Goal: Task Accomplishment & Management: Manage account settings

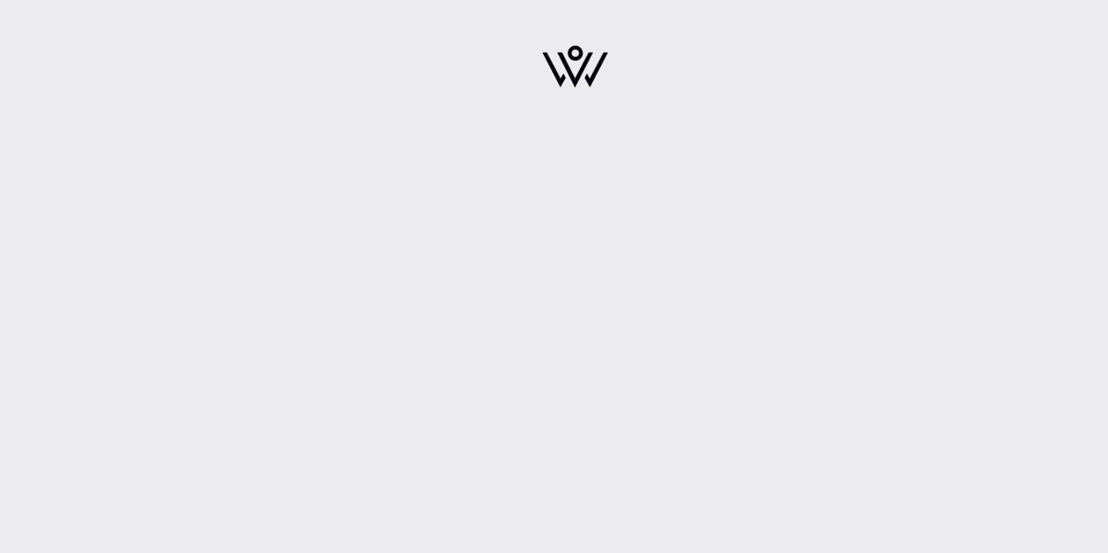
click at [644, 106] on div at bounding box center [575, 72] width 307 height 123
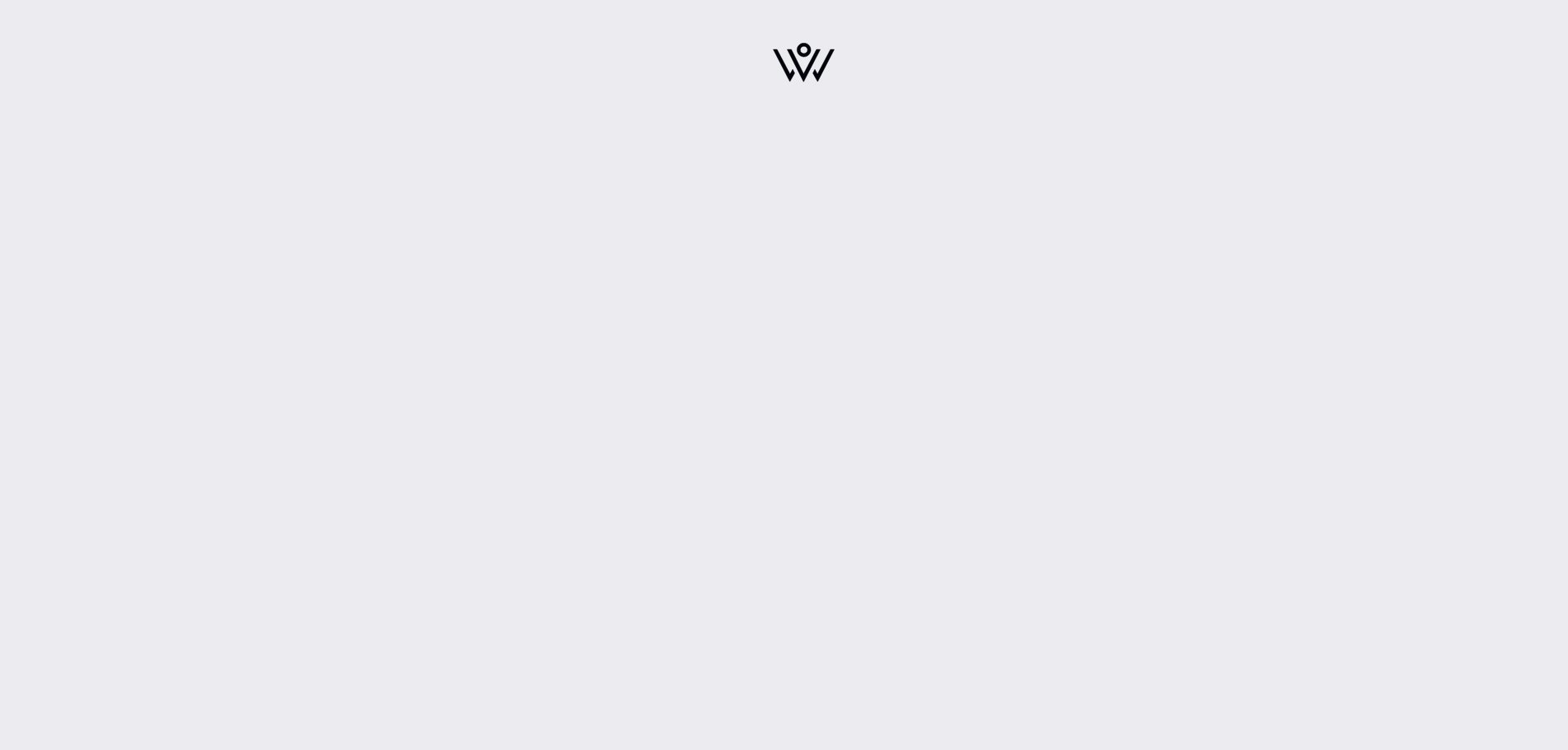
click at [1343, 247] on div at bounding box center [803, 375] width 1529 height 750
click at [807, 58] on img at bounding box center [804, 63] width 62 height 39
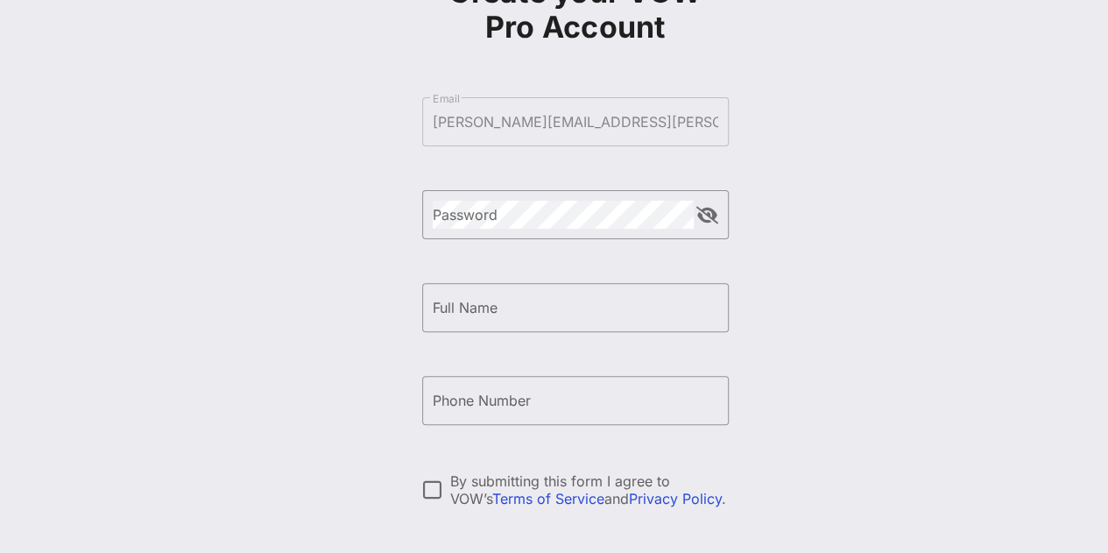
scroll to position [146, 0]
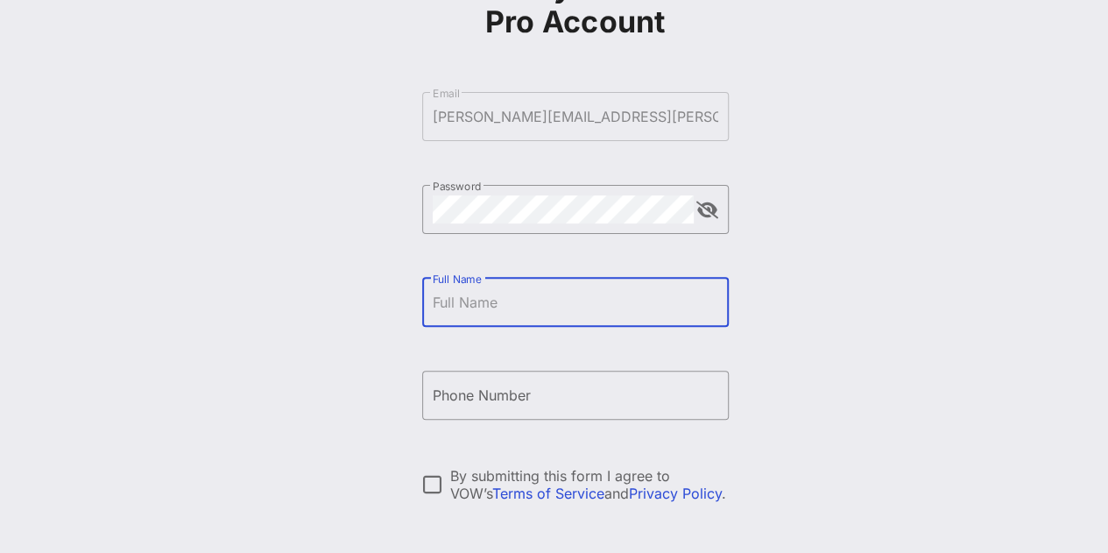
click at [575, 310] on input "Full Name" at bounding box center [576, 302] width 286 height 28
click at [715, 206] on button "append icon" at bounding box center [707, 210] width 22 height 18
click at [704, 206] on button "append icon" at bounding box center [707, 210] width 20 height 18
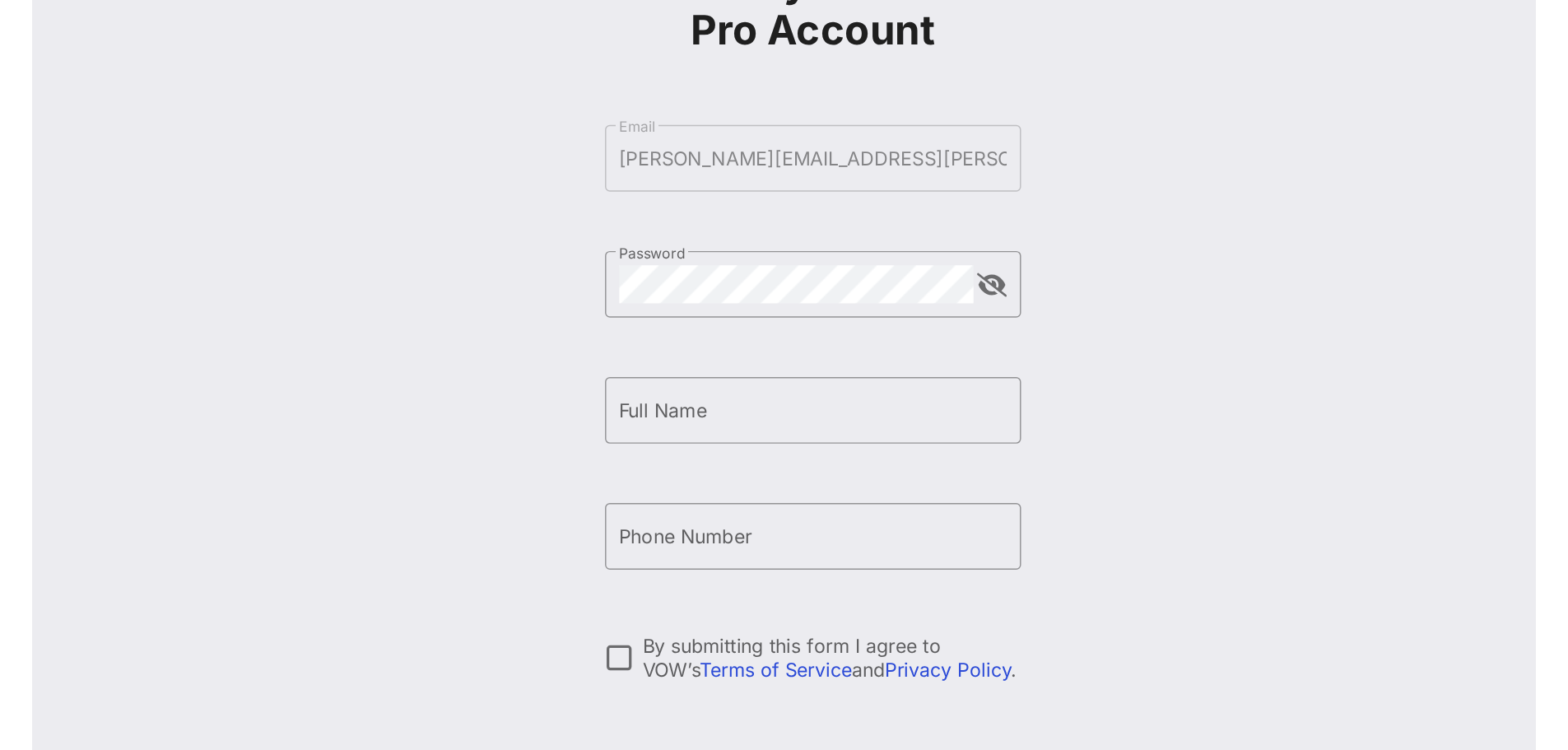
scroll to position [49, 0]
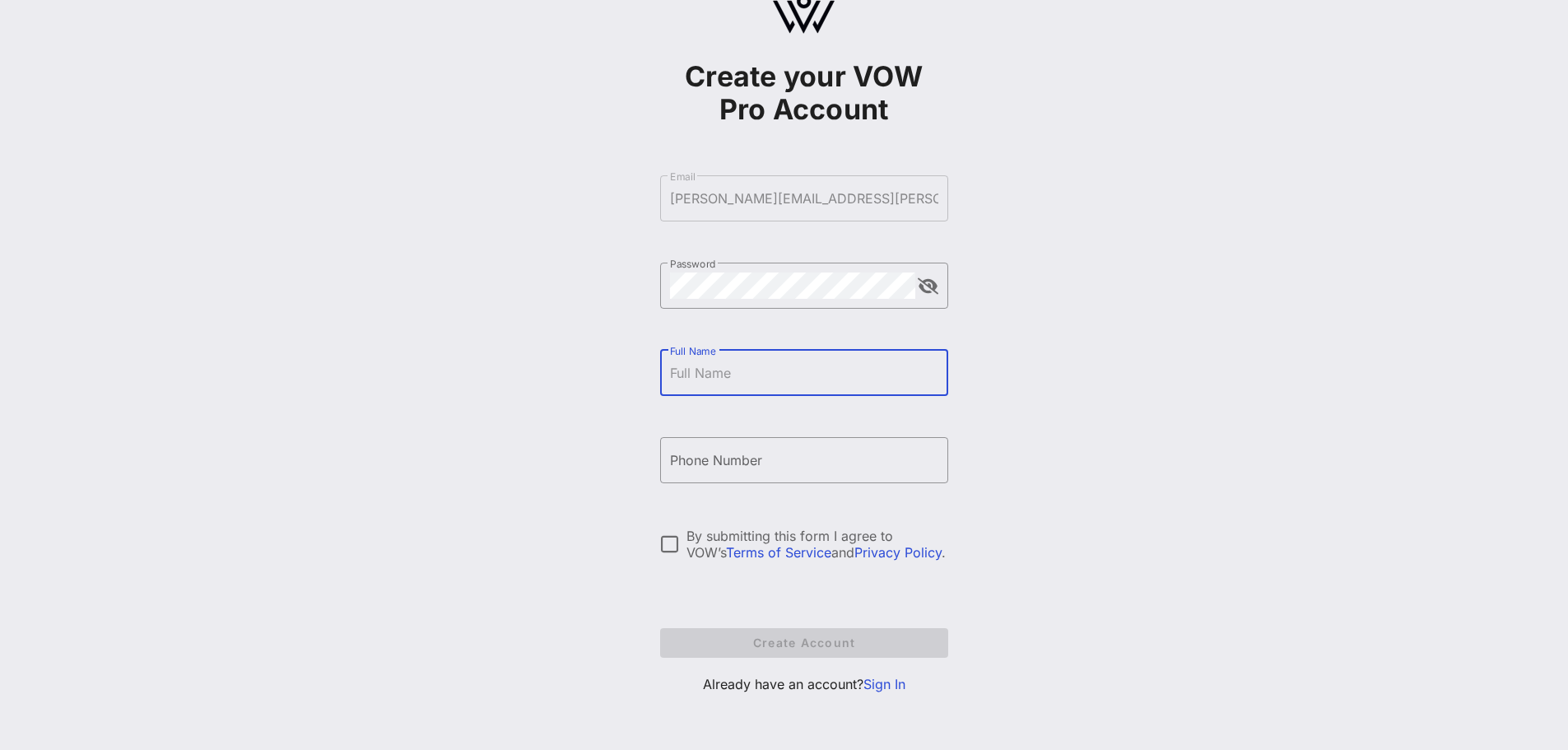
click at [755, 383] on input "Full Name" at bounding box center [804, 373] width 269 height 26
type input "[PERSON_NAME]"
type input "[PHONE_NUMBER]"
click at [671, 519] on div at bounding box center [670, 544] width 28 height 28
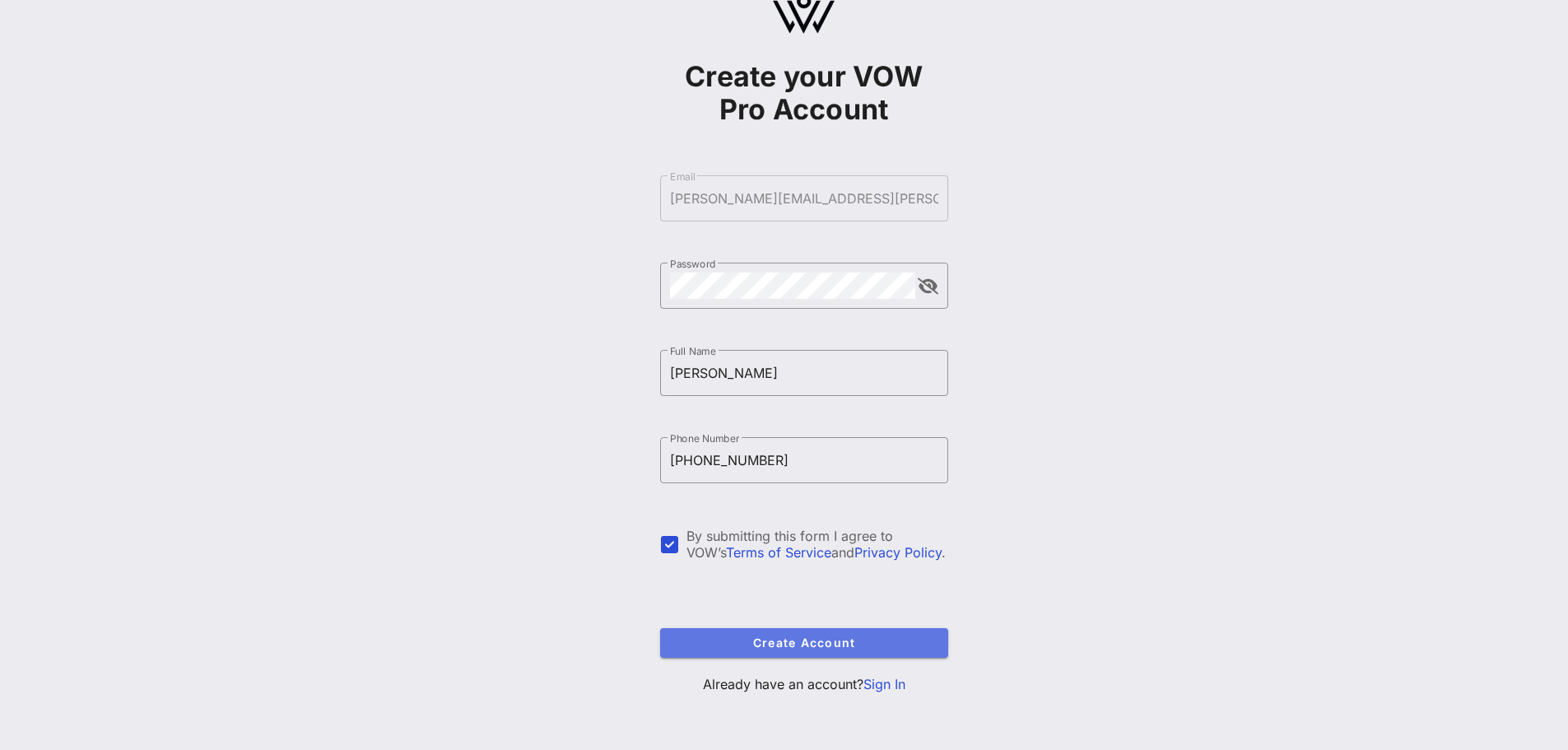
click at [736, 519] on span "Create Account" at bounding box center [804, 642] width 262 height 14
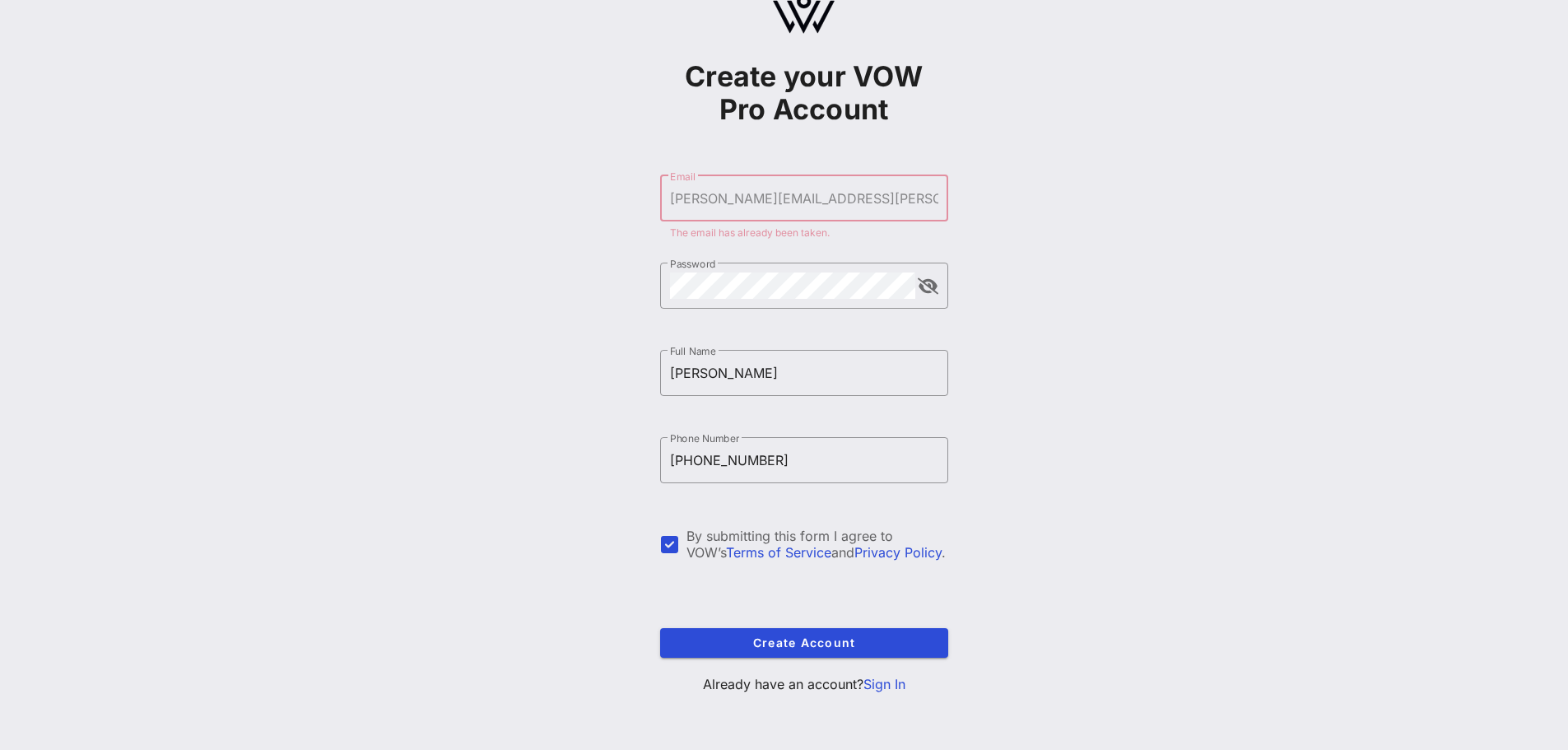
click at [884, 519] on link "Sign In" at bounding box center [884, 684] width 42 height 17
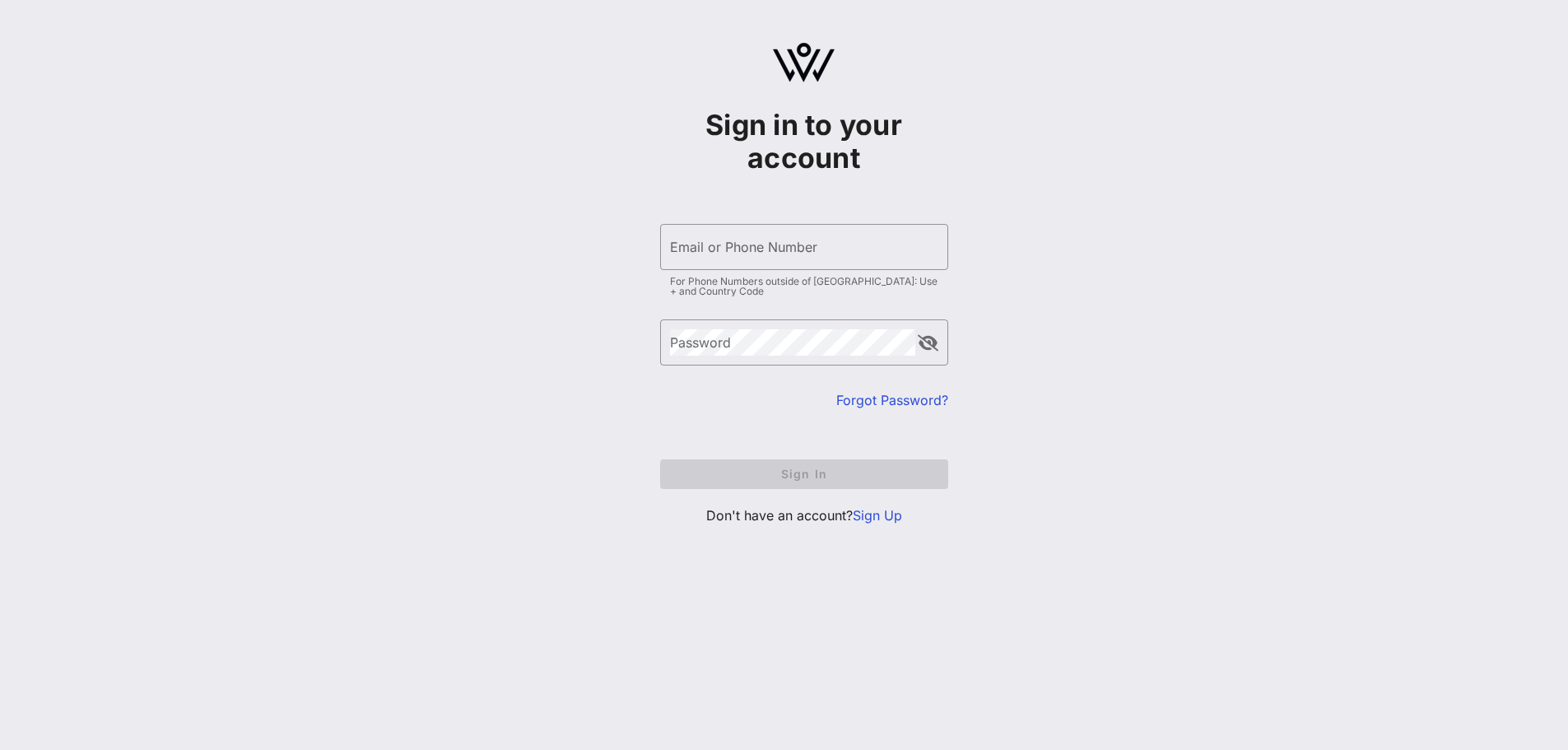
type input "jimmy.franklin@beamsuntory.com"
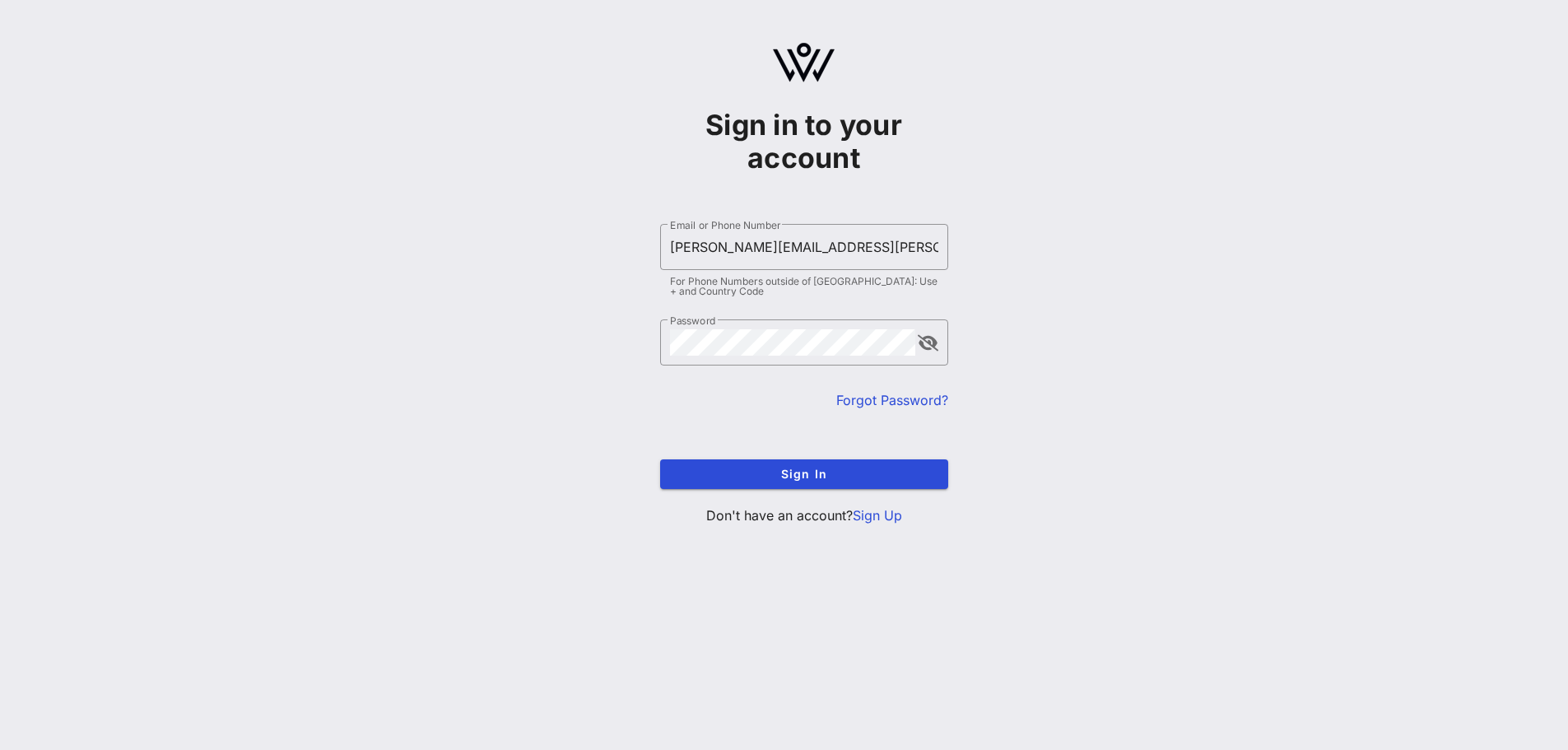
click at [932, 369] on div "​ Password" at bounding box center [804, 354] width 288 height 70
click at [932, 349] on button "append icon" at bounding box center [928, 344] width 21 height 17
click at [932, 349] on button "append icon" at bounding box center [928, 344] width 19 height 17
click at [859, 463] on button "Sign In" at bounding box center [804, 475] width 288 height 30
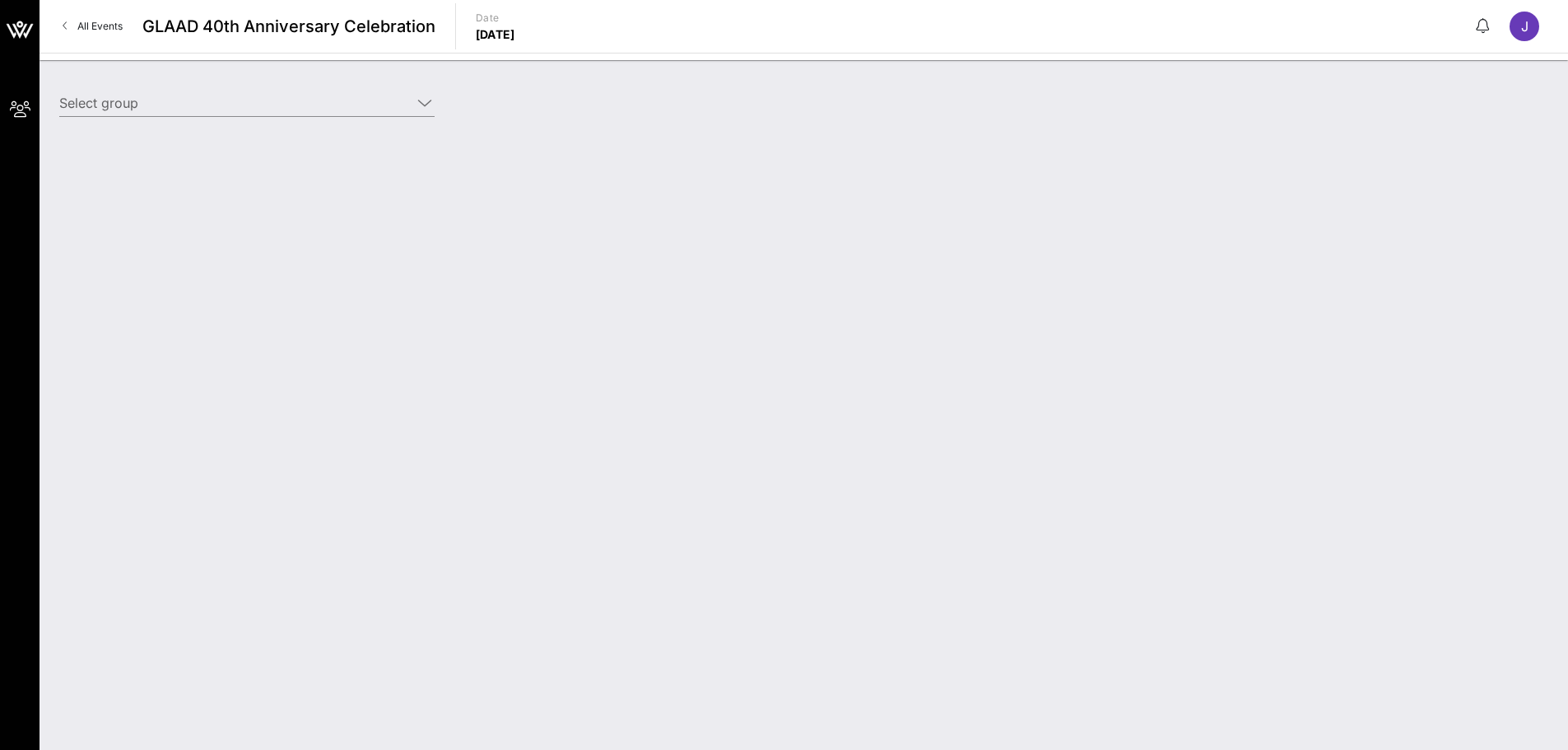
type input "Hornitos (Hornitos) [Jimmy Franklin, jimmy.franklin@beamsuntory.com]"
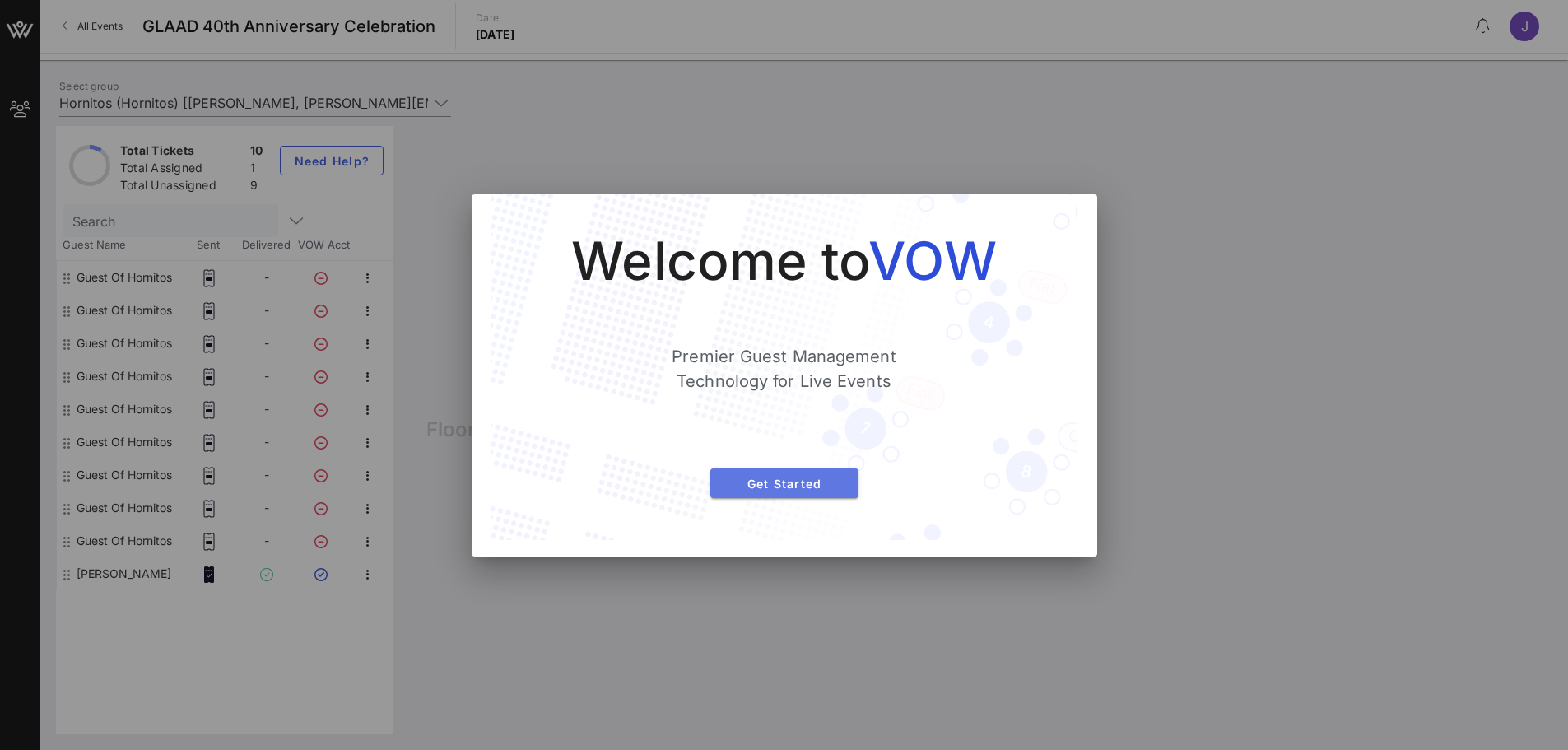
click at [801, 491] on button "Get Started" at bounding box center [784, 483] width 148 height 30
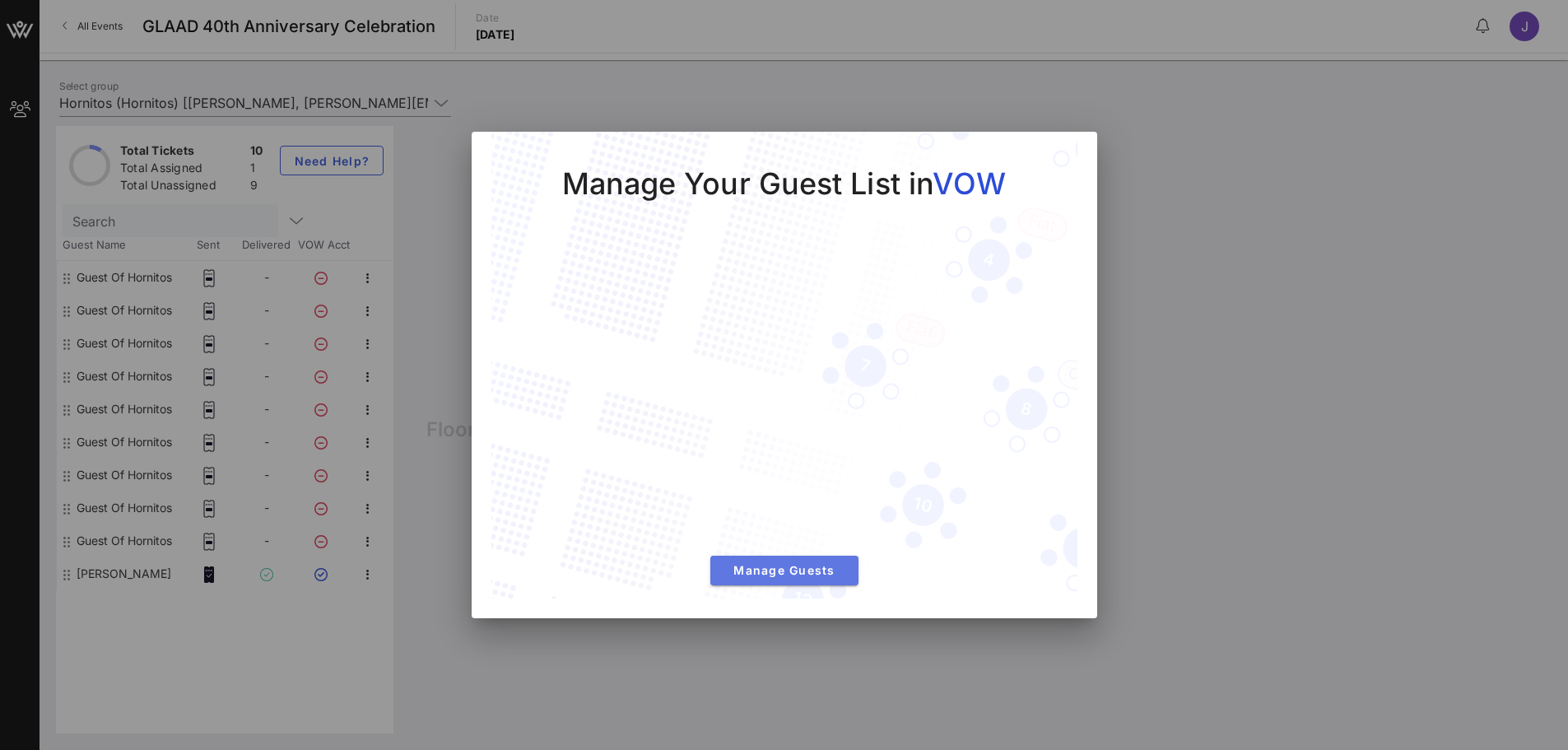
click at [793, 519] on span "Manage Guests" at bounding box center [784, 570] width 122 height 14
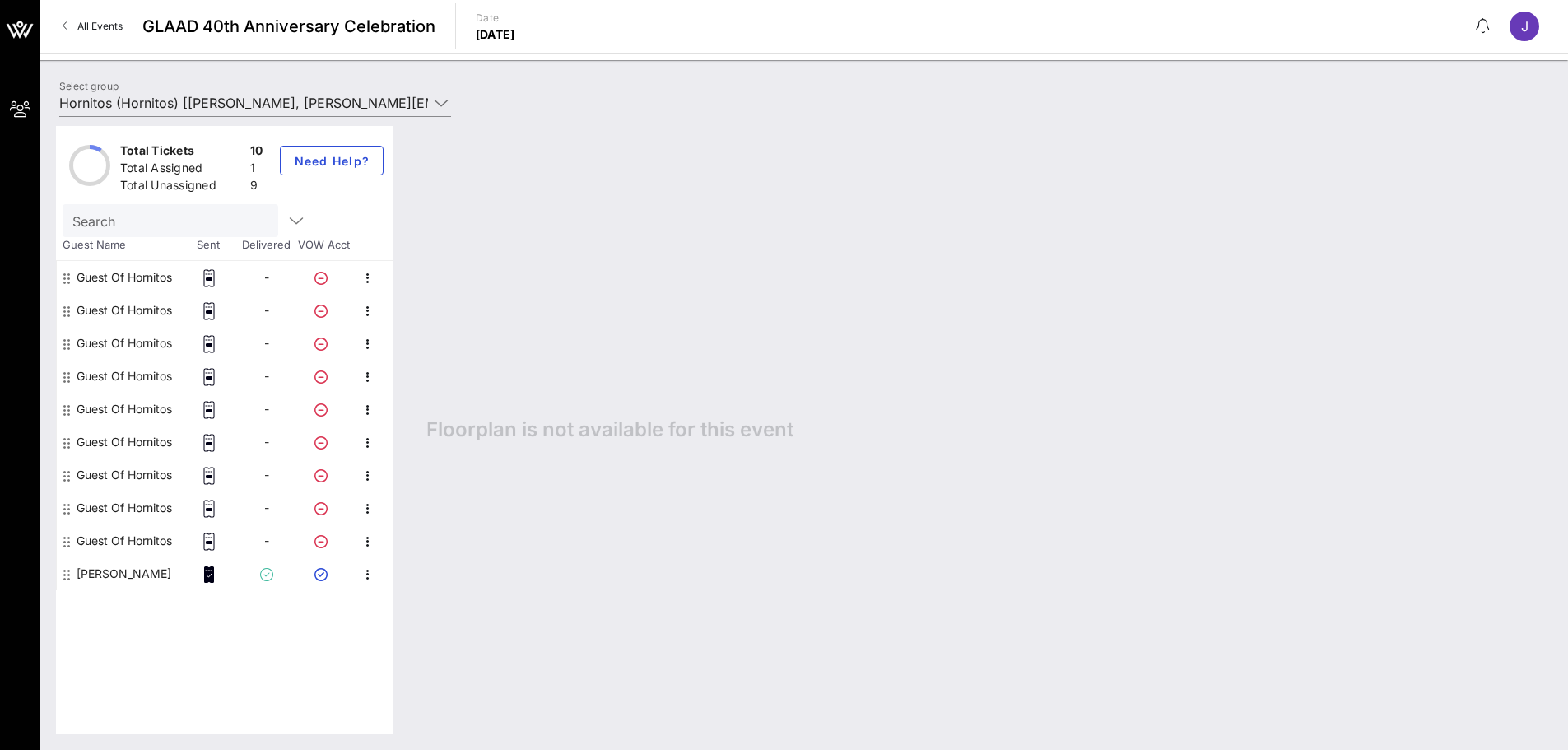
click at [133, 275] on div "Guest Of Hornitos" at bounding box center [124, 277] width 96 height 33
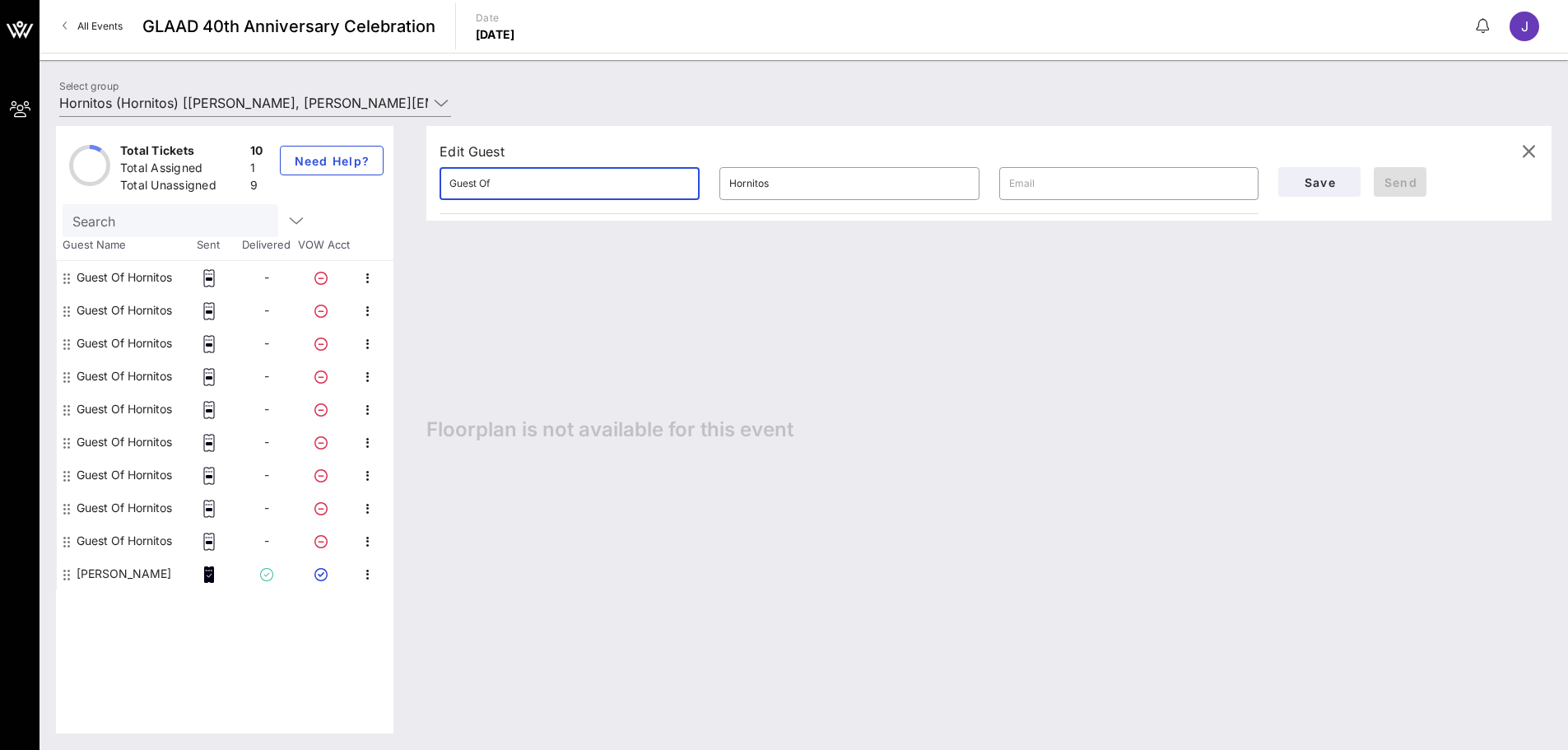
drag, startPoint x: 593, startPoint y: 195, endPoint x: 432, endPoint y: 176, distance: 162.1
click at [432, 176] on div "​ Guest Of" at bounding box center [569, 183] width 280 height 53
type input "Jimmy"
type input "Franklin"
click at [1040, 176] on input "text" at bounding box center [1129, 183] width 241 height 26
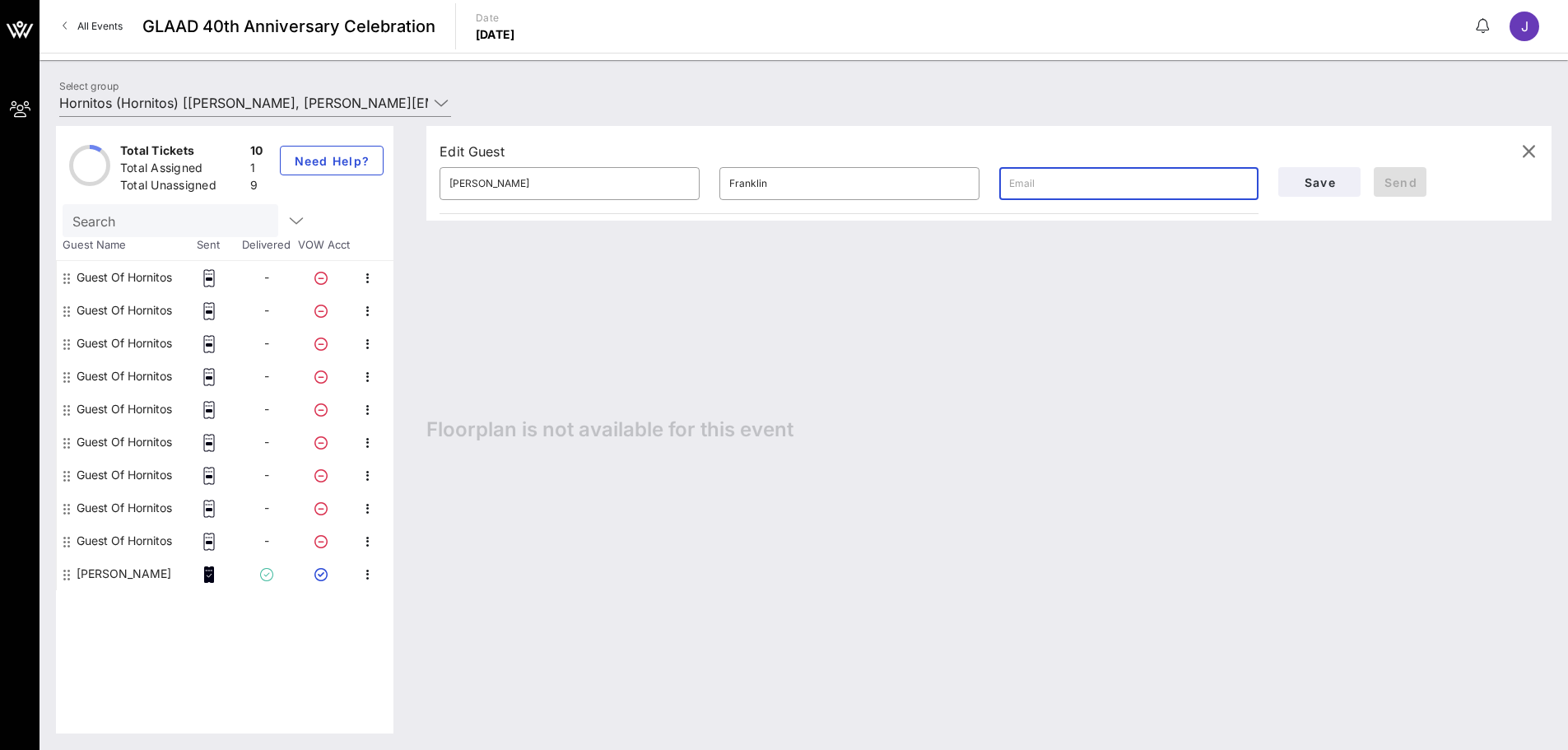
paste input "jimmy.franklin@beamsuntory.com"
type input "jimmy.franklin@beamsuntory.com"
click at [1040, 445] on div "Edit Guest ​ Jimmy ​ Franklin ​ jimmy.franklin@beamsuntory.com Save Send Floorp…" at bounding box center [980, 430] width 1141 height 607
click at [1040, 177] on span "Send" at bounding box center [1400, 182] width 39 height 14
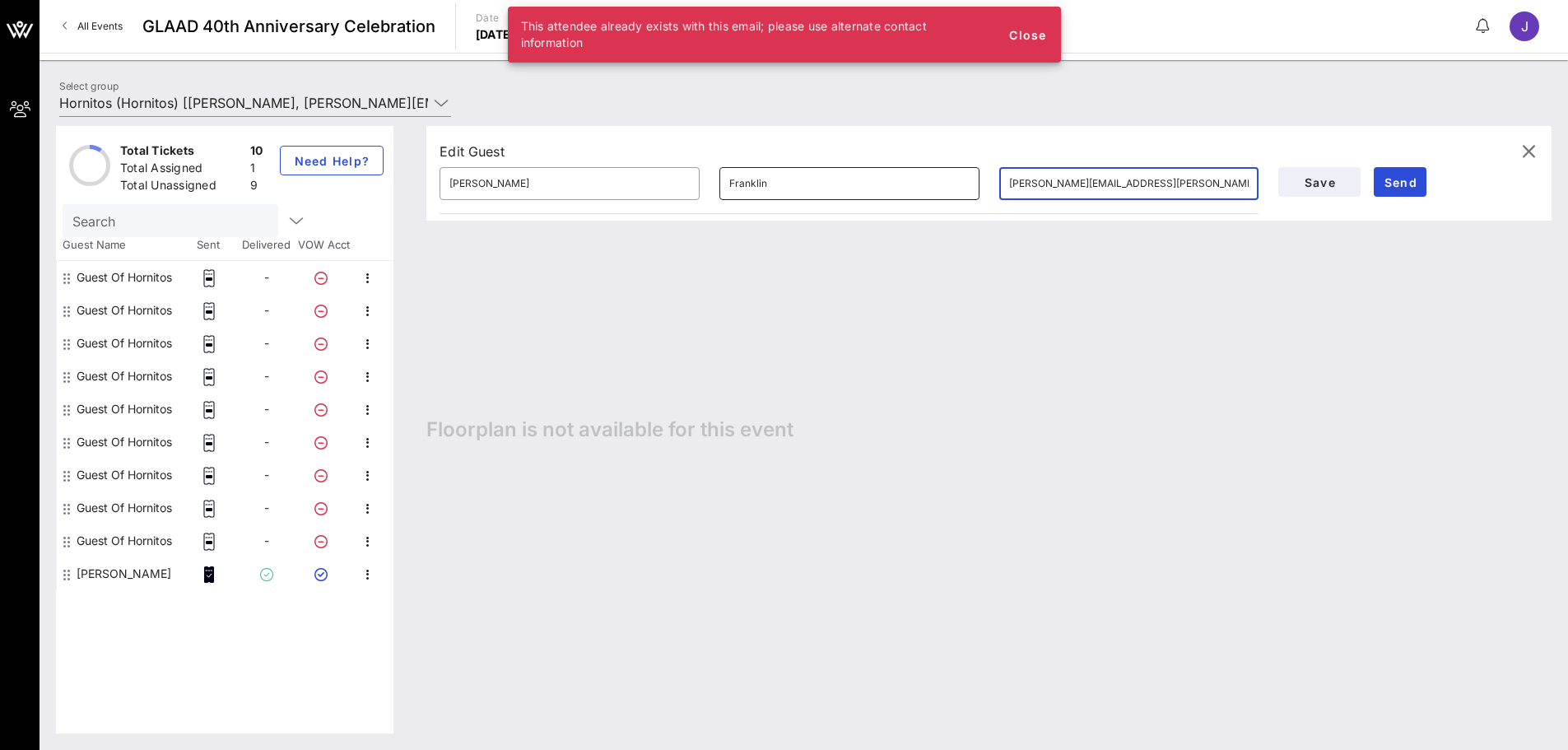
drag, startPoint x: 1215, startPoint y: 181, endPoint x: 860, endPoint y: 167, distance: 355.3
click at [860, 167] on div "​ Jimmy ​ Franklin ​ jimmy.franklin@beamsuntory.com" at bounding box center [848, 183] width 839 height 53
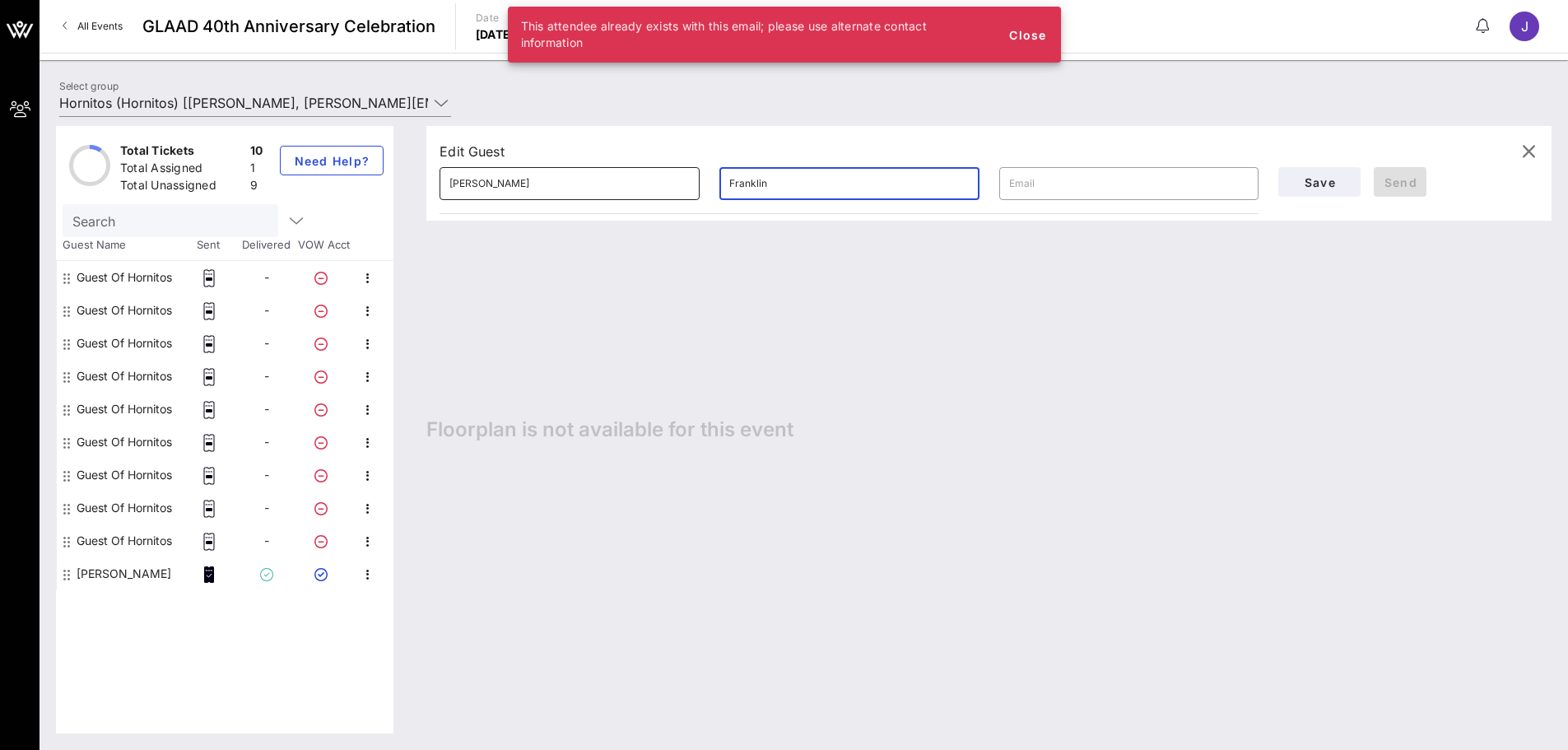
drag, startPoint x: 792, startPoint y: 181, endPoint x: 577, endPoint y: 176, distance: 215.1
click at [577, 176] on div "​ Jimmy ​ Franklin ​" at bounding box center [848, 183] width 839 height 53
type input "Jimm"
drag, startPoint x: 524, startPoint y: 184, endPoint x: 361, endPoint y: 191, distance: 163.2
click at [361, 191] on div "Total Tickets 10 Total Assigned 1 Total Unassigned 9 Need Help? Search Guest Na…" at bounding box center [804, 430] width 1496 height 607
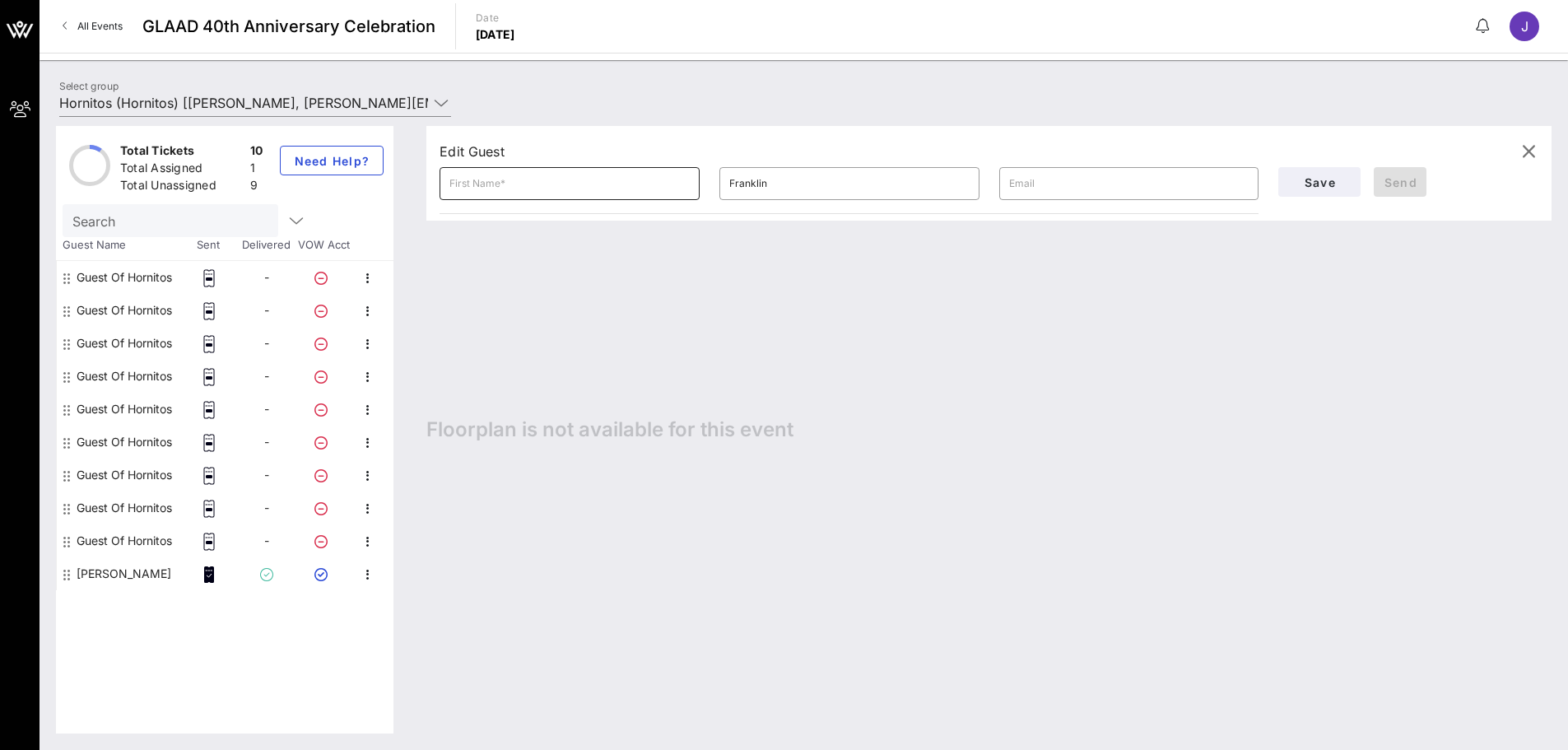
click at [482, 196] on div at bounding box center [569, 183] width 241 height 33
paste input "Aaron"
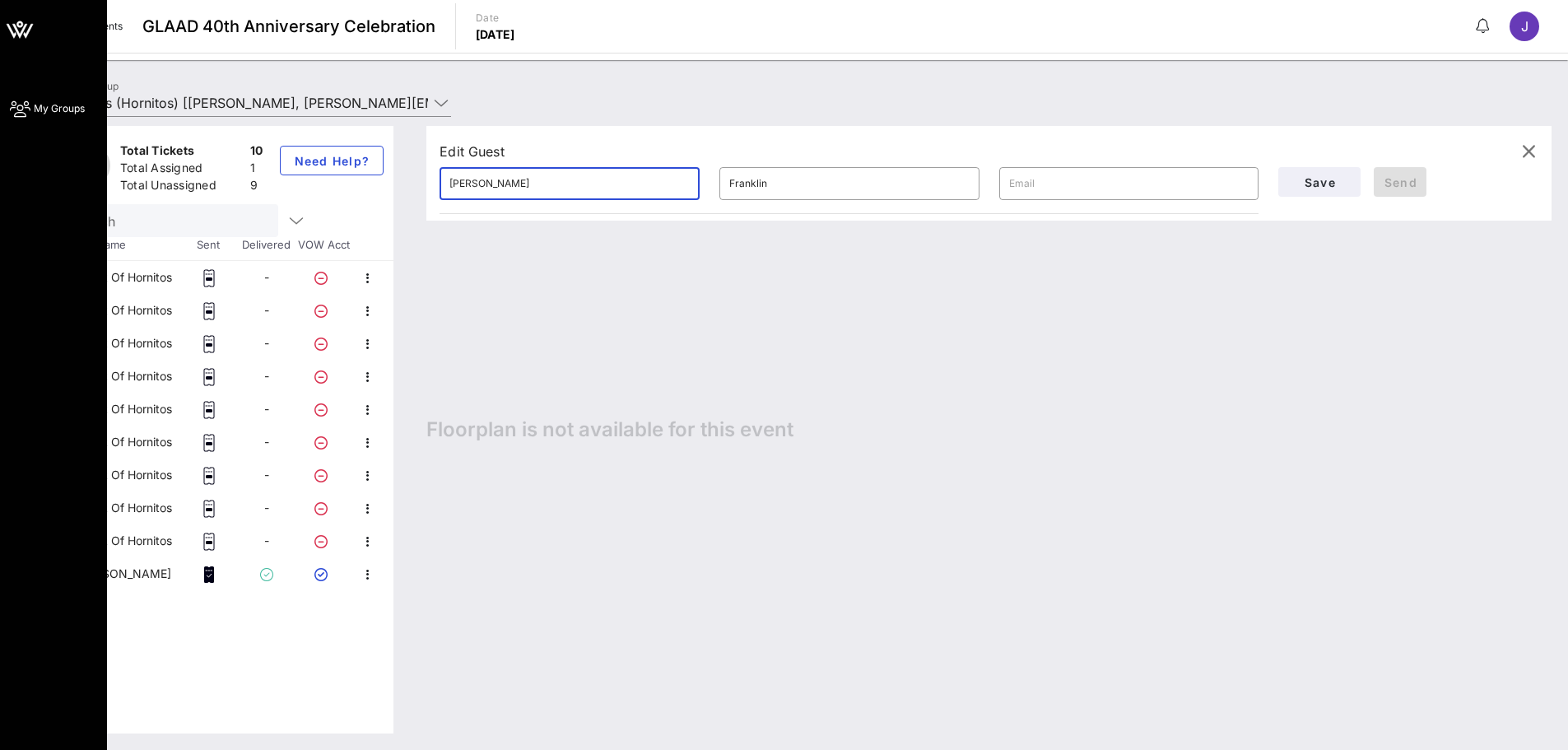
type input "Aaron"
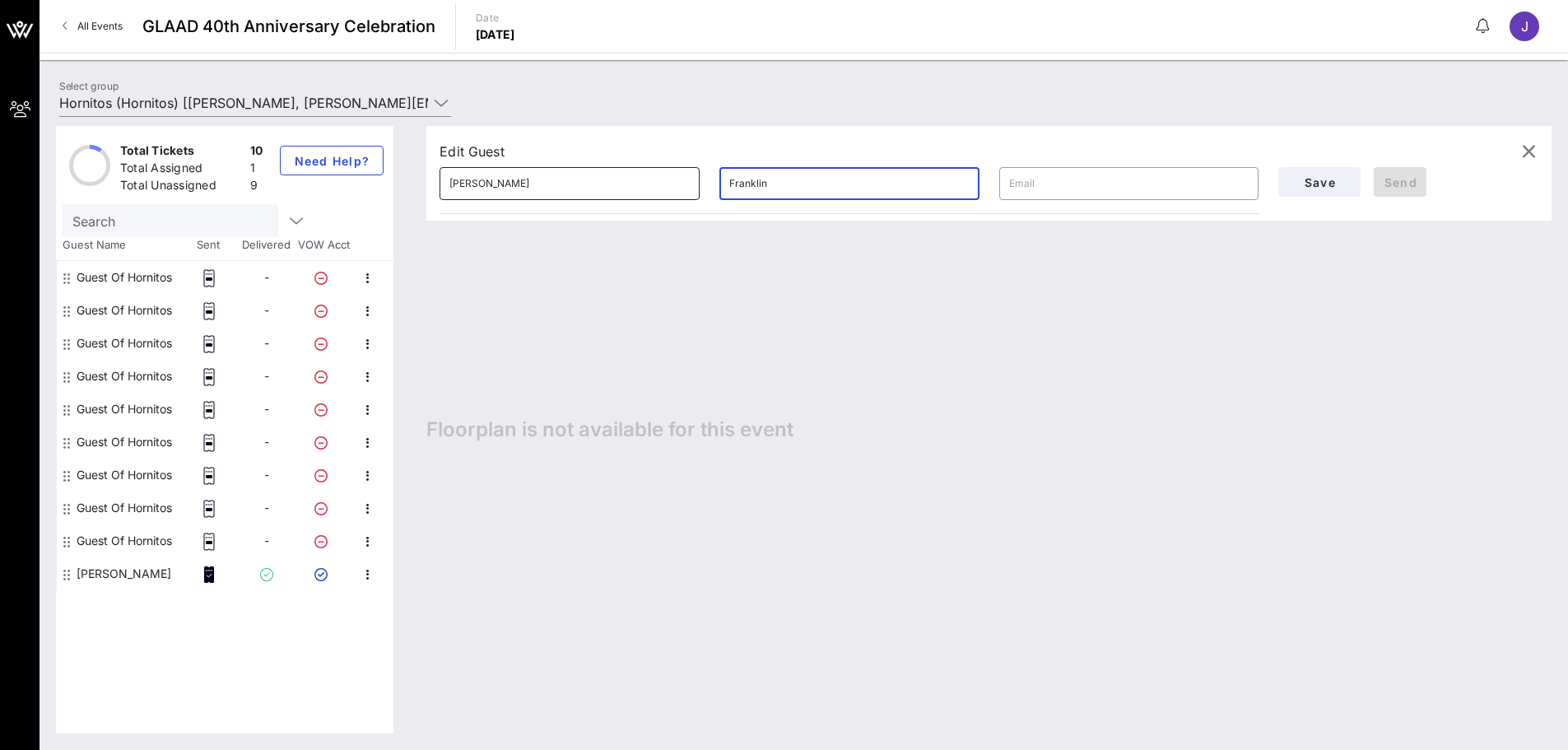
drag, startPoint x: 857, startPoint y: 185, endPoint x: 624, endPoint y: 181, distance: 233.0
click at [624, 181] on div "​ Aaron ​ Franklin ​" at bounding box center [848, 183] width 839 height 53
paste input "Pietrowski"
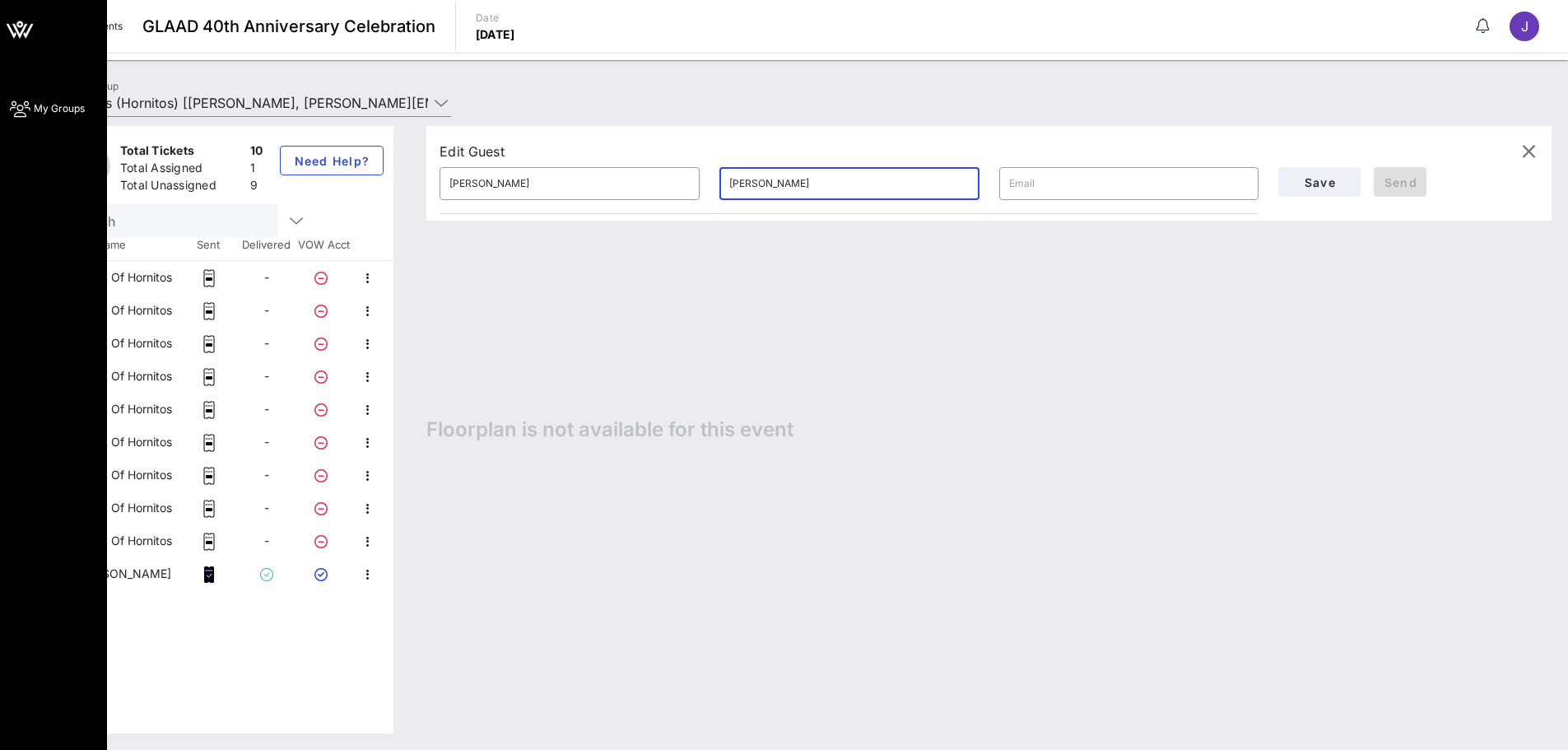
type input "Pietrowski"
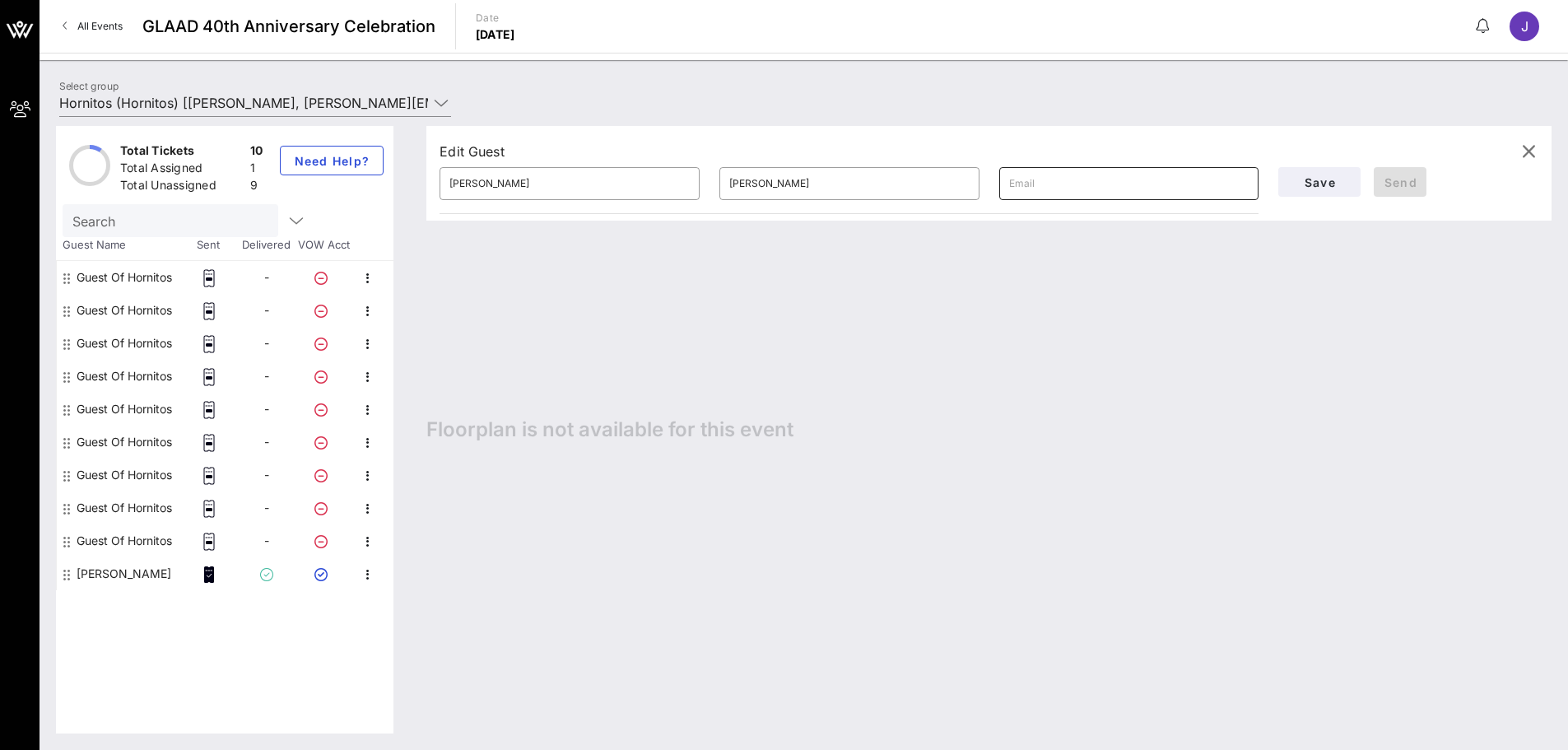
click at [1040, 195] on input "text" at bounding box center [1129, 183] width 241 height 26
paste input "aaron.pietrowski@yahoo.com"
type input "aaron.pietrowski@yahoo.com"
click at [1040, 168] on button "Save" at bounding box center [1319, 182] width 83 height 30
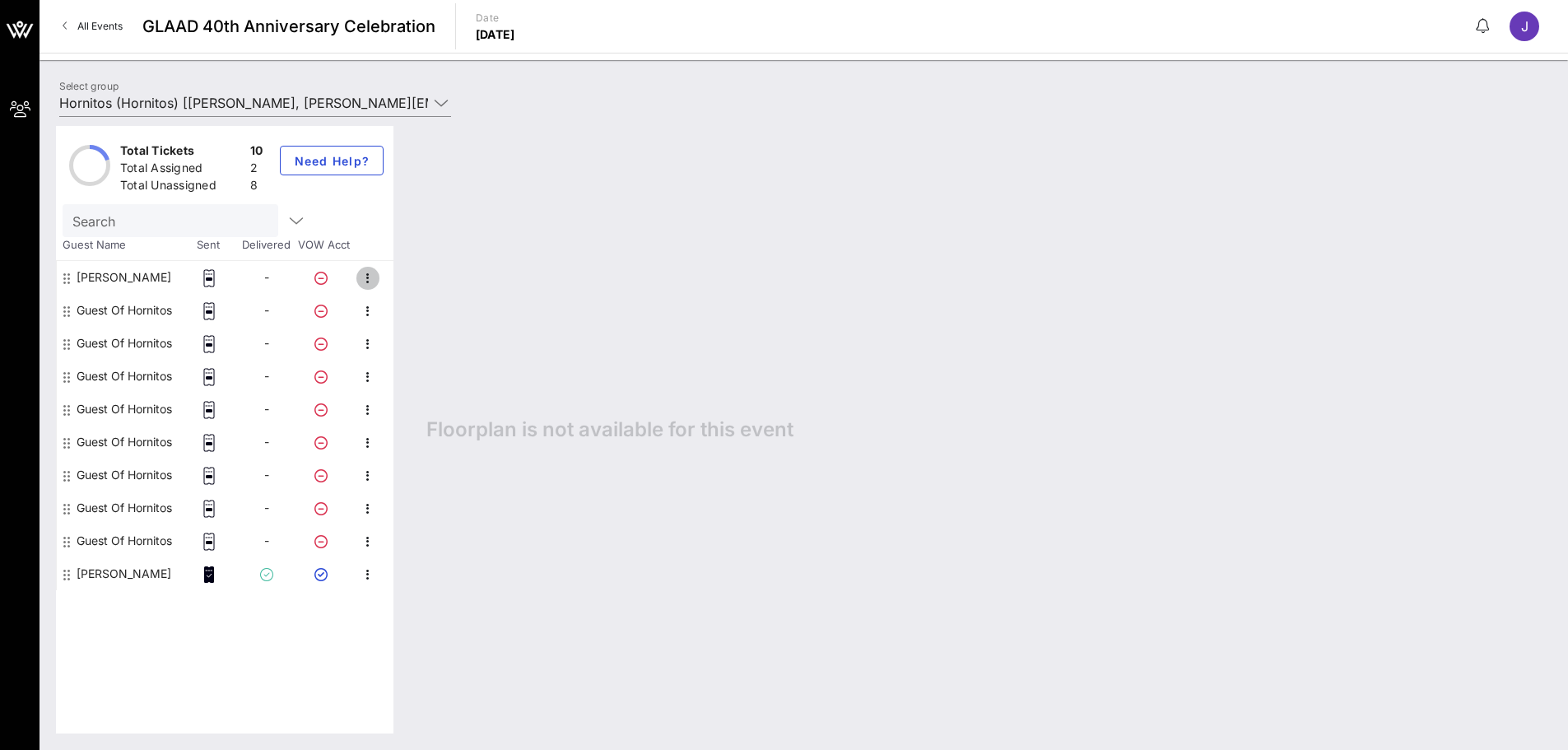
click at [365, 277] on icon "button" at bounding box center [367, 278] width 20 height 20
click at [199, 273] on div at bounding box center [209, 277] width 57 height 33
click at [203, 280] on icon at bounding box center [210, 277] width 17 height 18
click at [132, 273] on div "Aaron Pietrowski" at bounding box center [123, 277] width 95 height 33
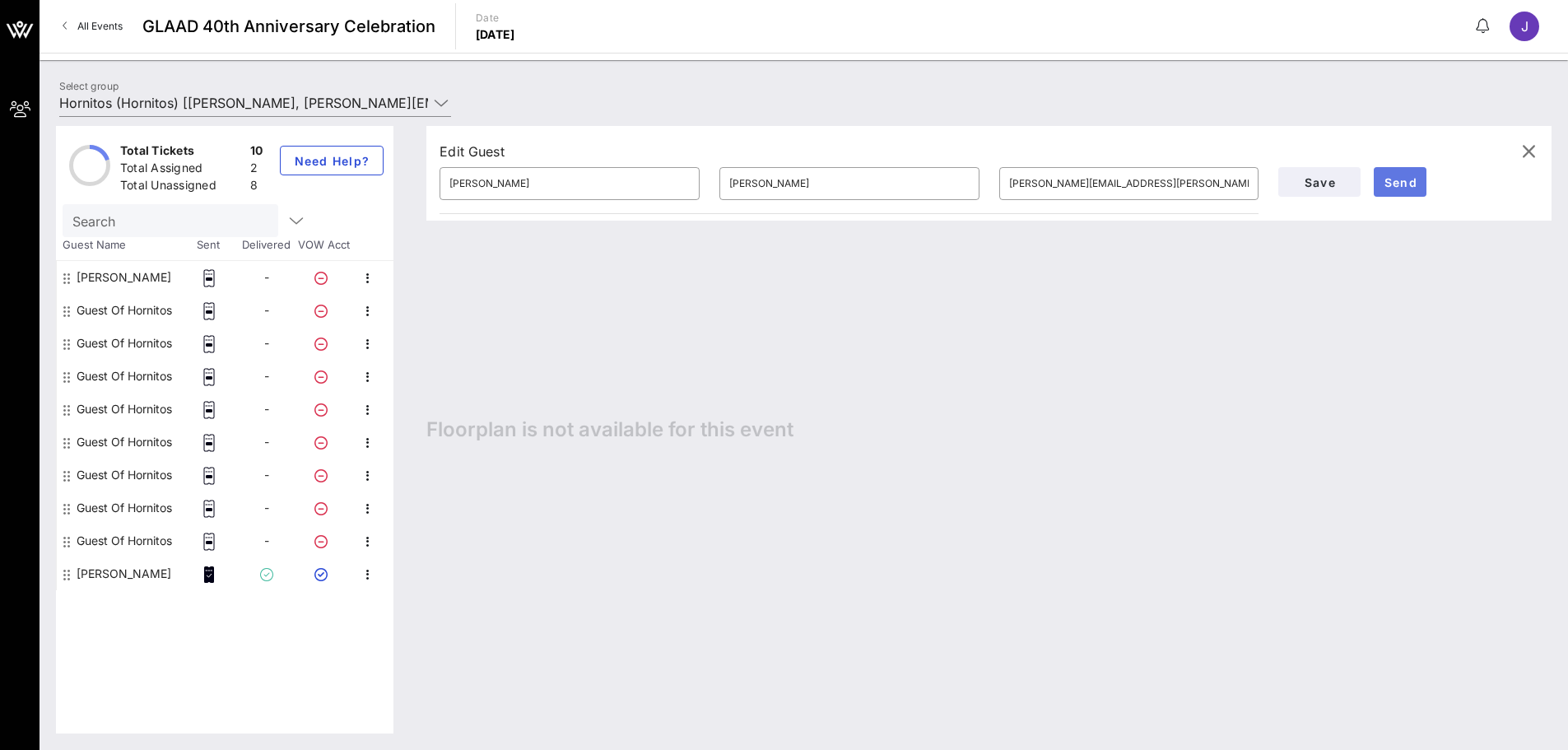
click at [1040, 176] on span "Send" at bounding box center [1400, 182] width 39 height 14
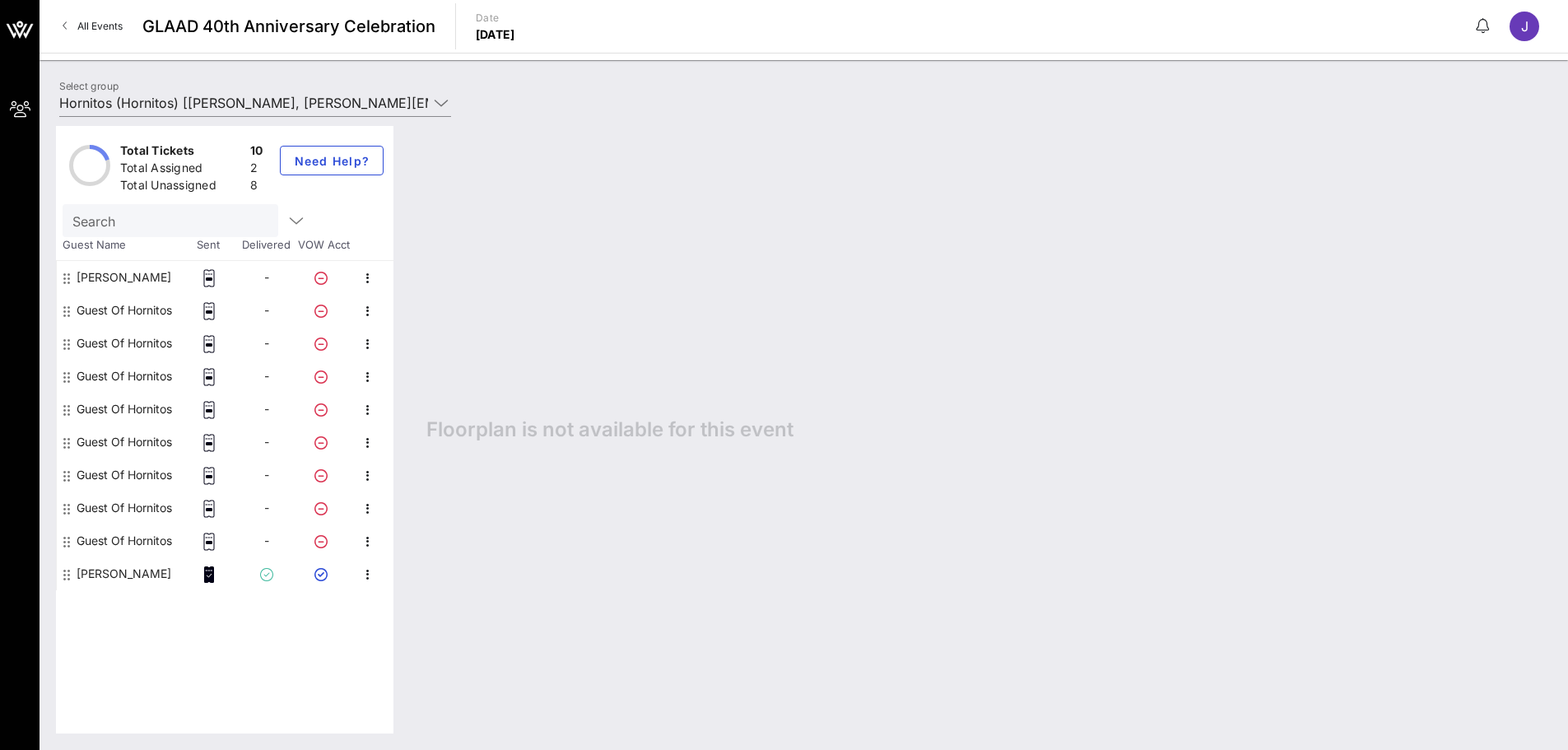
click at [124, 304] on div "Guest Of Hornitos" at bounding box center [124, 310] width 96 height 33
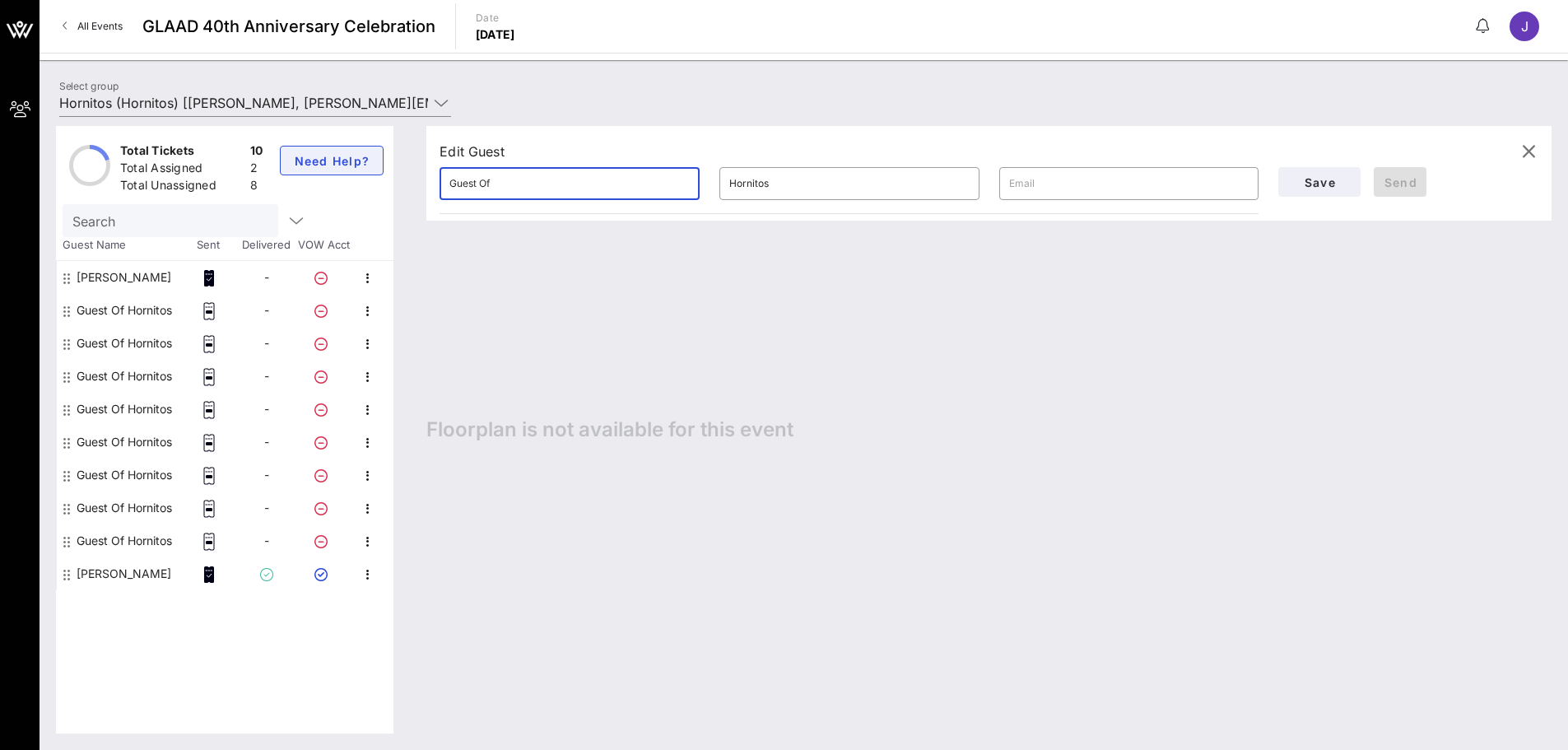
drag, startPoint x: 548, startPoint y: 179, endPoint x: 327, endPoint y: 161, distance: 221.7
click at [327, 161] on div "Total Tickets 10 Total Assigned 2 Total Unassigned 8 Need Help? Search Guest Na…" at bounding box center [804, 430] width 1496 height 607
paste input "Amanna"
click at [766, 177] on input "Hornitos" at bounding box center [849, 183] width 241 height 26
drag, startPoint x: 771, startPoint y: 179, endPoint x: 628, endPoint y: 189, distance: 143.3
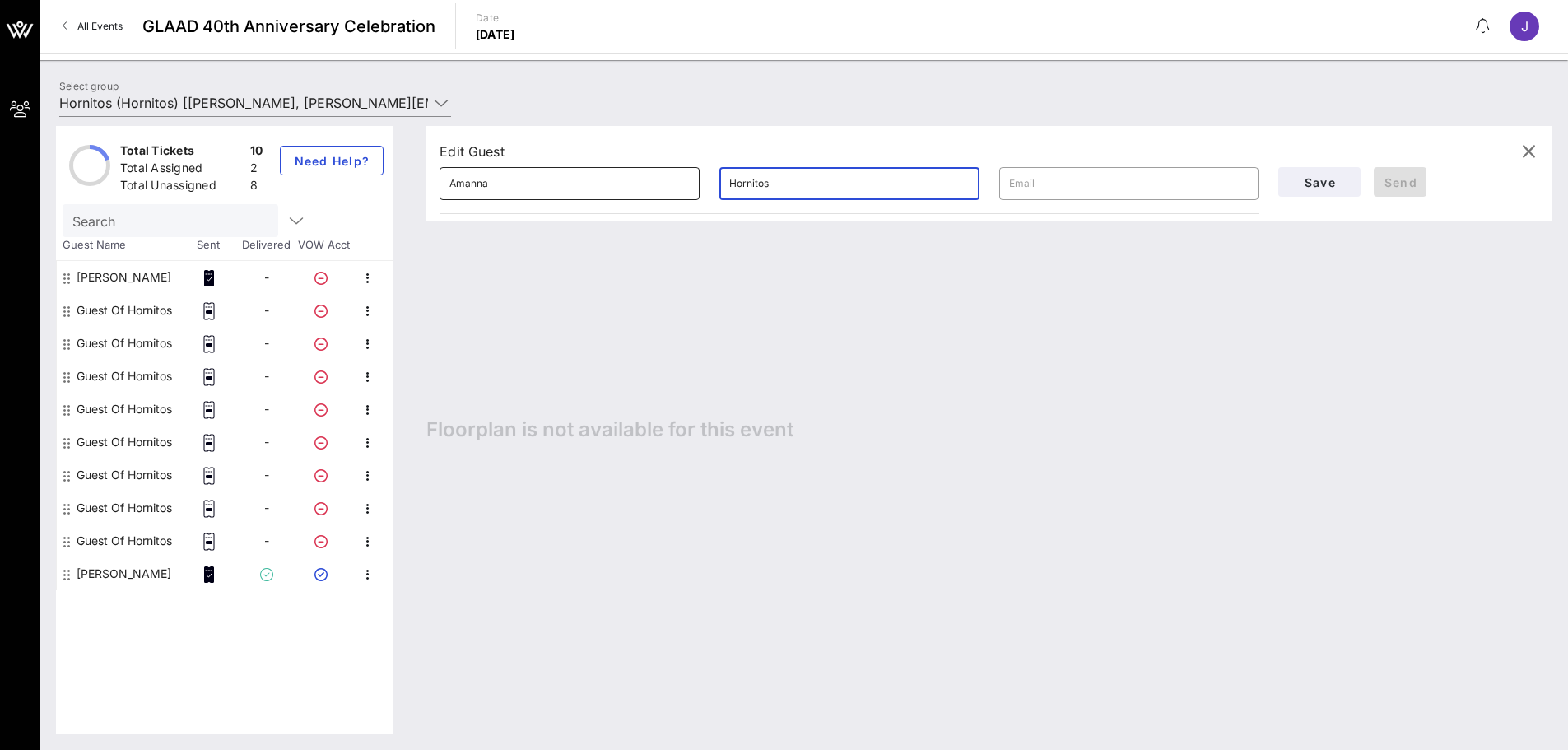
click at [628, 189] on div "​ Amanna ​ Hornitos ​" at bounding box center [848, 183] width 839 height 53
paste input "Virk"
type input "Amanna"
drag, startPoint x: 786, startPoint y: 189, endPoint x: 667, endPoint y: 171, distance: 120.4
click at [667, 171] on div "​ Amanna ​ Hornitos ​" at bounding box center [848, 183] width 839 height 53
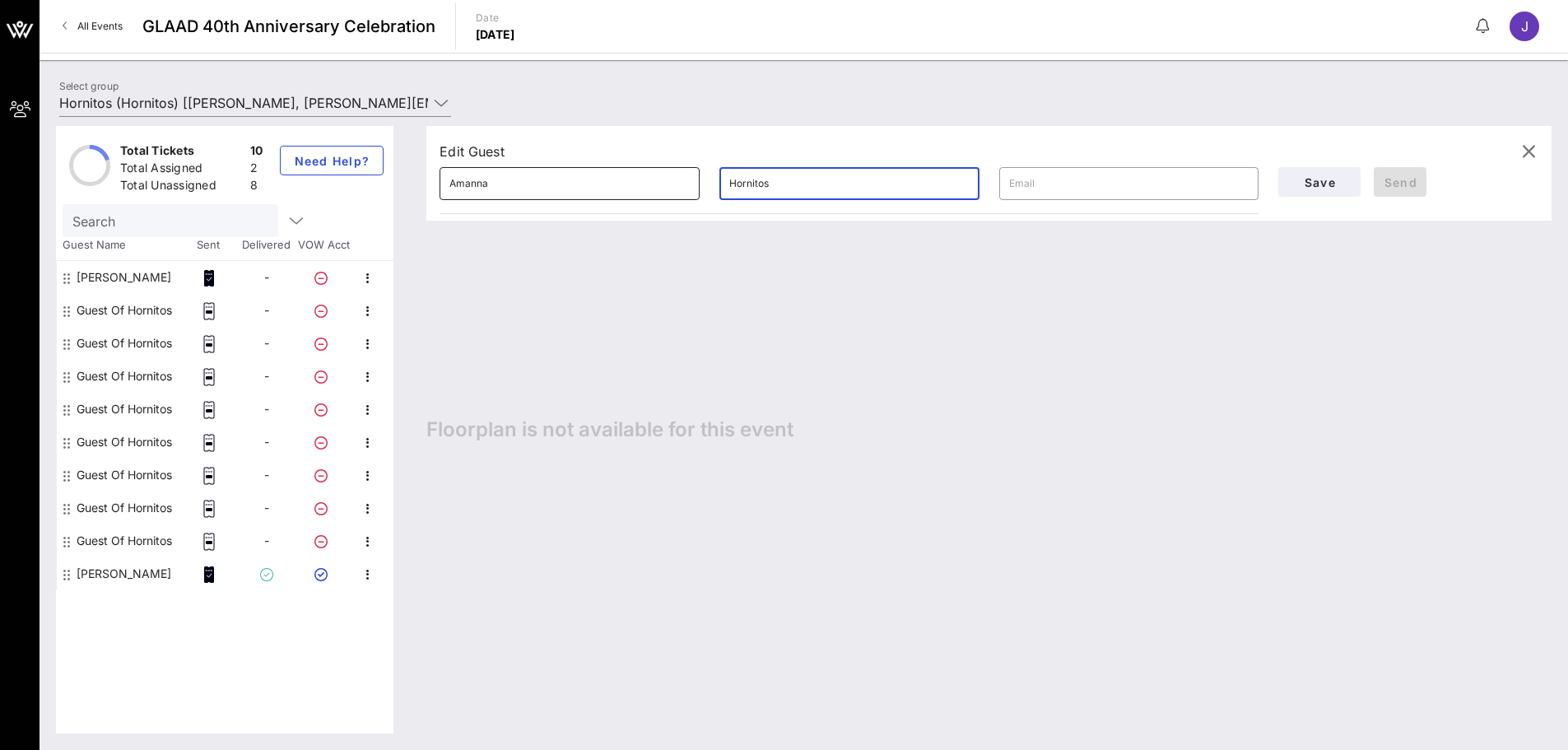
paste input "Virk"
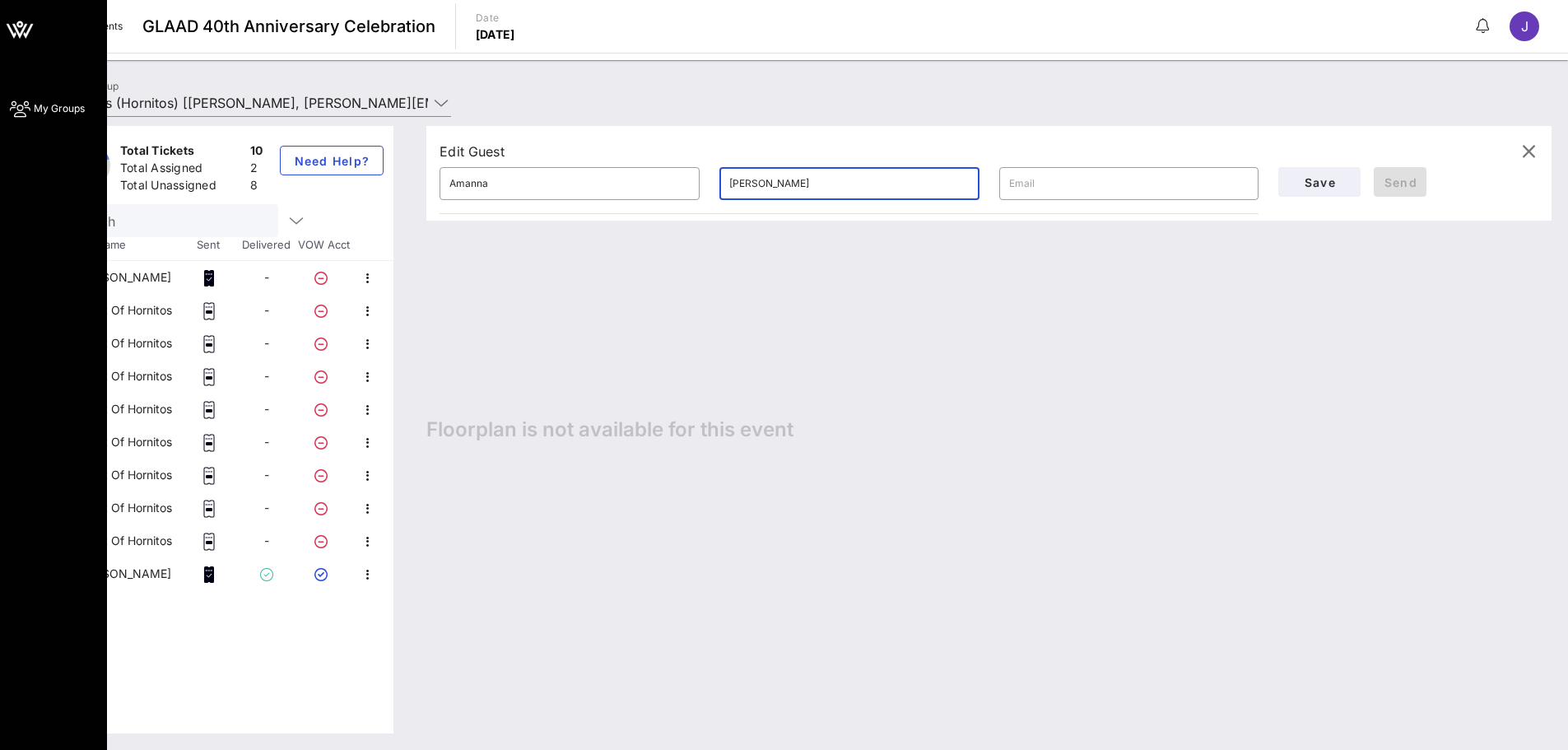
type input "Virk"
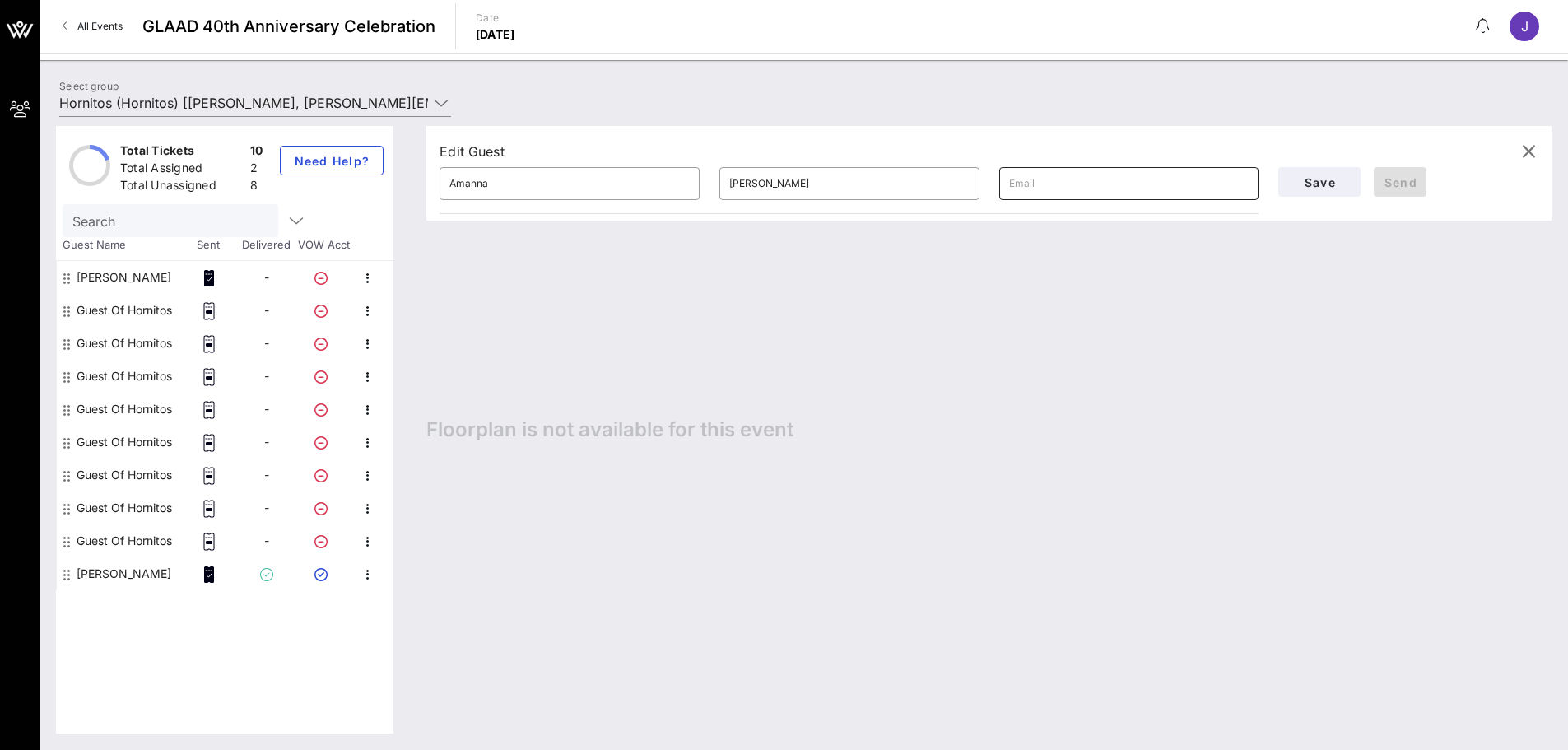
click at [1040, 192] on input "text" at bounding box center [1129, 183] width 241 height 26
paste input "amannavirk@gmail.com"
type input "amannavirk@gmail.com"
click at [1040, 185] on span "Send" at bounding box center [1400, 182] width 39 height 14
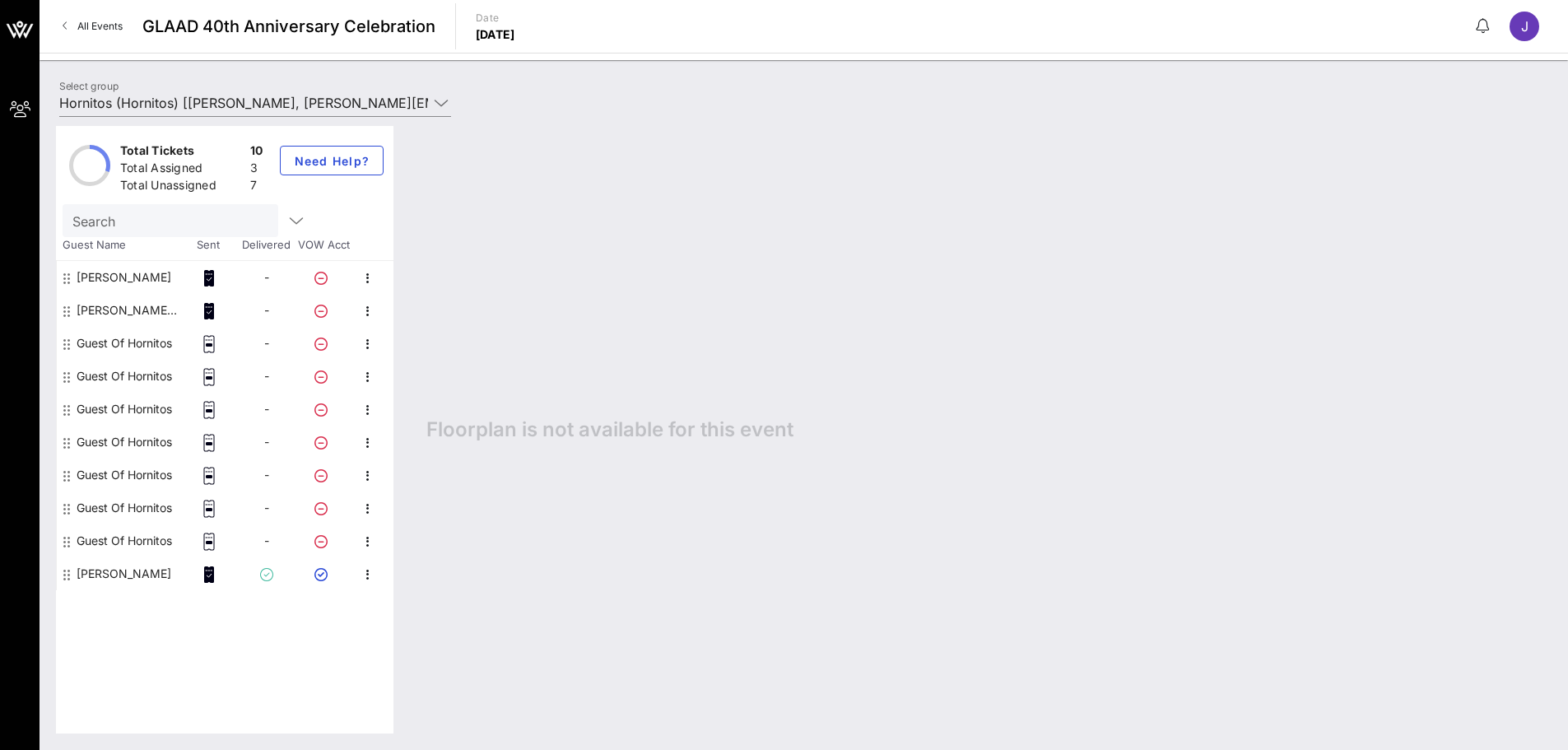
click at [128, 343] on div "Guest Of Hornitos" at bounding box center [124, 343] width 96 height 33
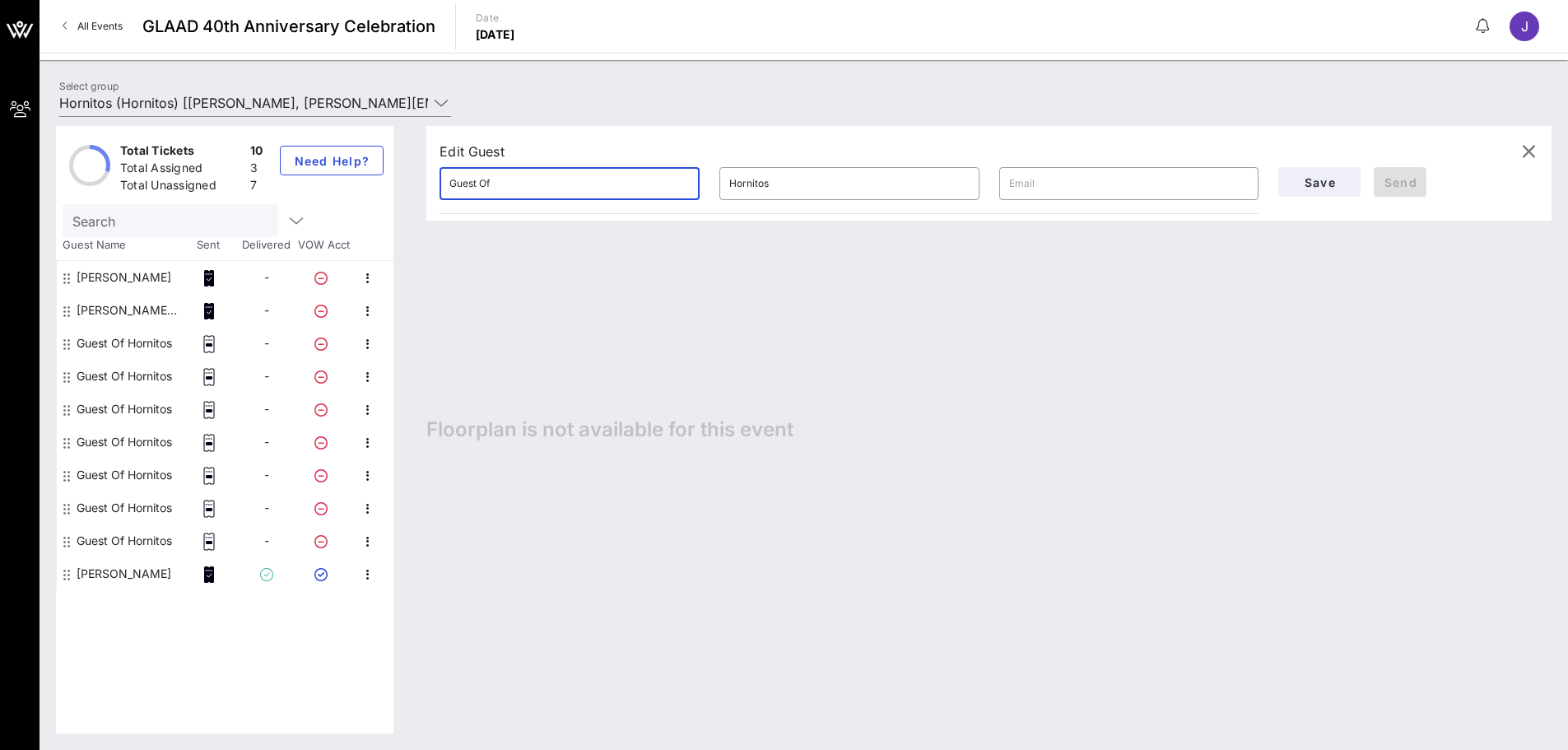
drag, startPoint x: 524, startPoint y: 180, endPoint x: 266, endPoint y: 184, distance: 258.0
click at [266, 184] on div "Total Tickets 10 Total Assigned 3 Total Unassigned 7 Need Help? Search Guest Na…" at bounding box center [804, 430] width 1496 height 607
type input "Juan"
type input "Tramontin"
click at [1040, 161] on div "Edit Guest" at bounding box center [988, 151] width 1098 height 24
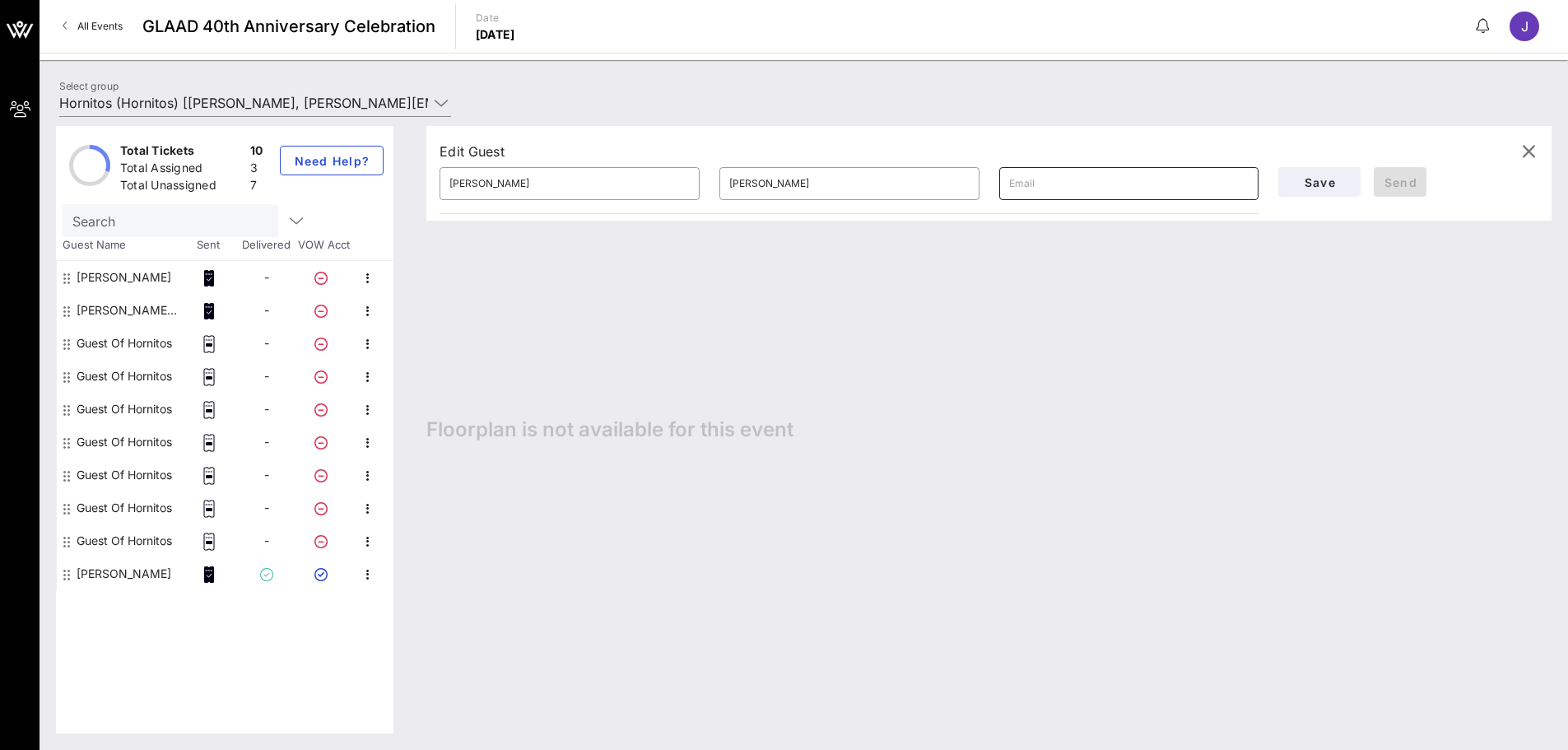
click at [1040, 169] on div at bounding box center [1129, 183] width 241 height 33
paste input "jatramontin@gmail.com"
type input "jatramontin@gmail.com"
click at [1040, 174] on button "Send" at bounding box center [1400, 182] width 53 height 30
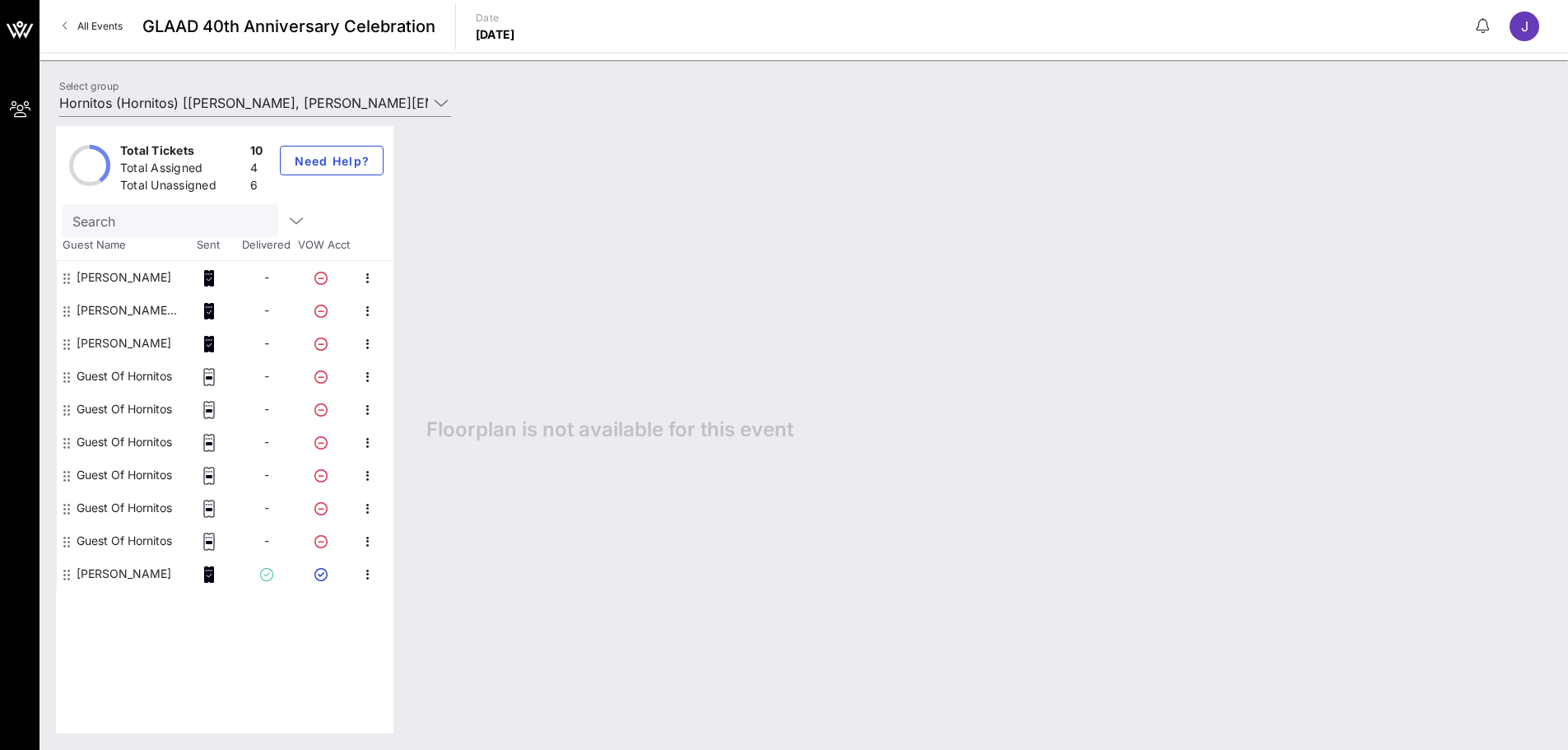
click at [144, 371] on div "Guest Of Hornitos" at bounding box center [124, 376] width 96 height 33
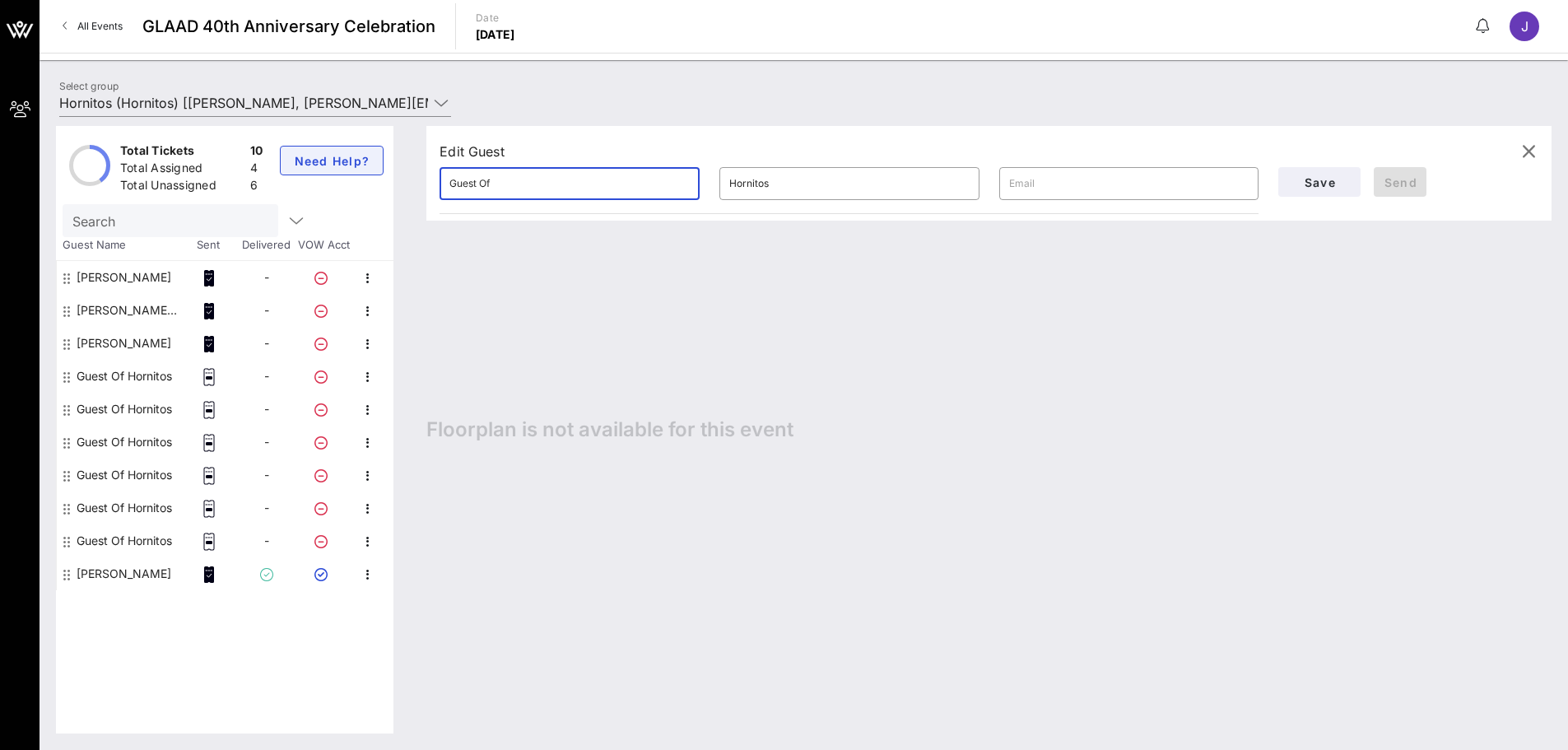
drag, startPoint x: 527, startPoint y: 188, endPoint x: 339, endPoint y: 173, distance: 188.6
click at [339, 173] on div "Total Tickets 10 Total Assigned 4 Total Unassigned 6 Need Help? Search Guest Na…" at bounding box center [804, 430] width 1496 height 607
type input "Matt"
type input "Reyes"
click at [565, 179] on input "Matt" at bounding box center [569, 183] width 241 height 26
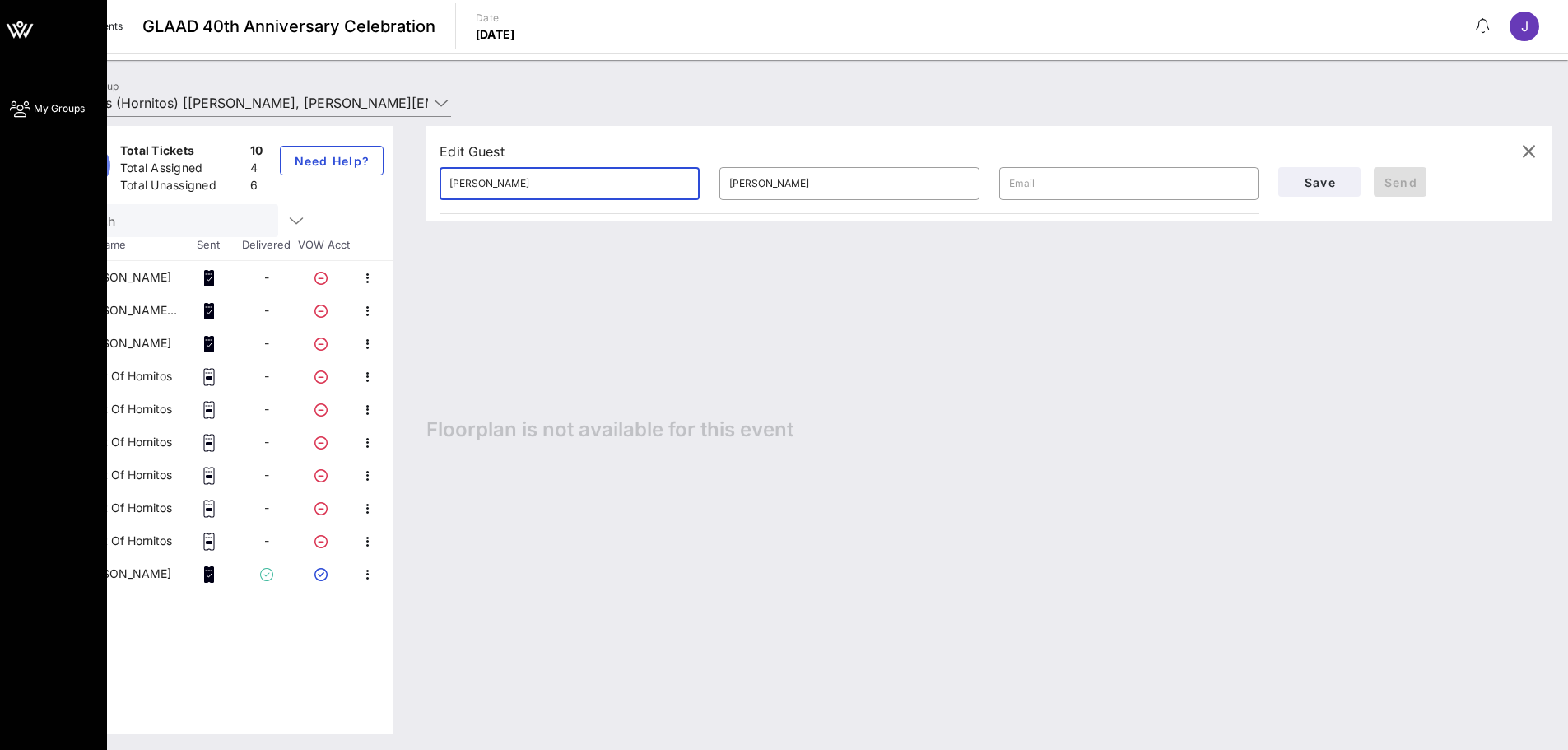
type input "Matthew"
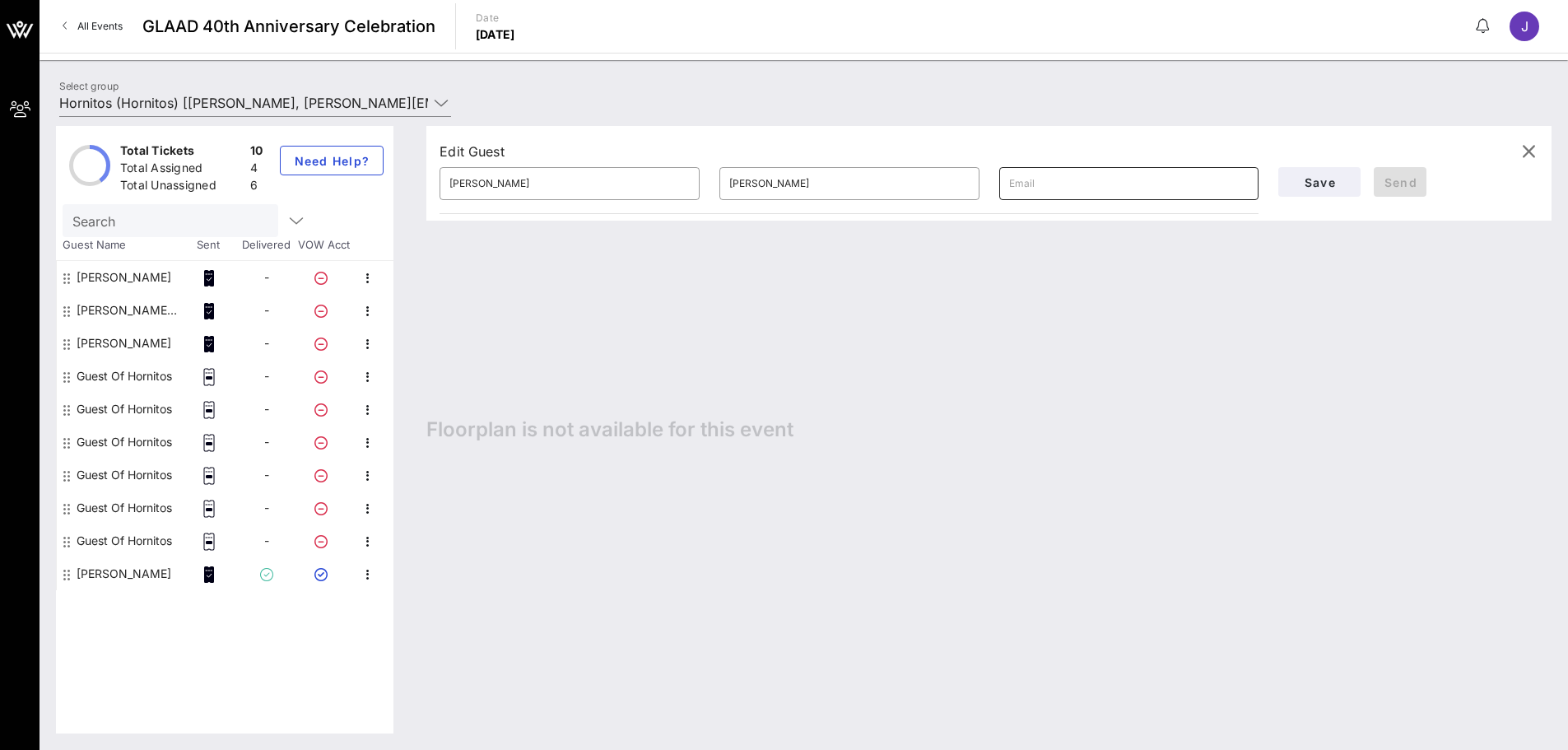
click at [1040, 176] on input "text" at bounding box center [1129, 183] width 241 height 26
paste input "reyes.mattj@gmail.com"
type input "reyes.mattj@gmail.com"
click at [1040, 180] on span "Send" at bounding box center [1400, 182] width 39 height 14
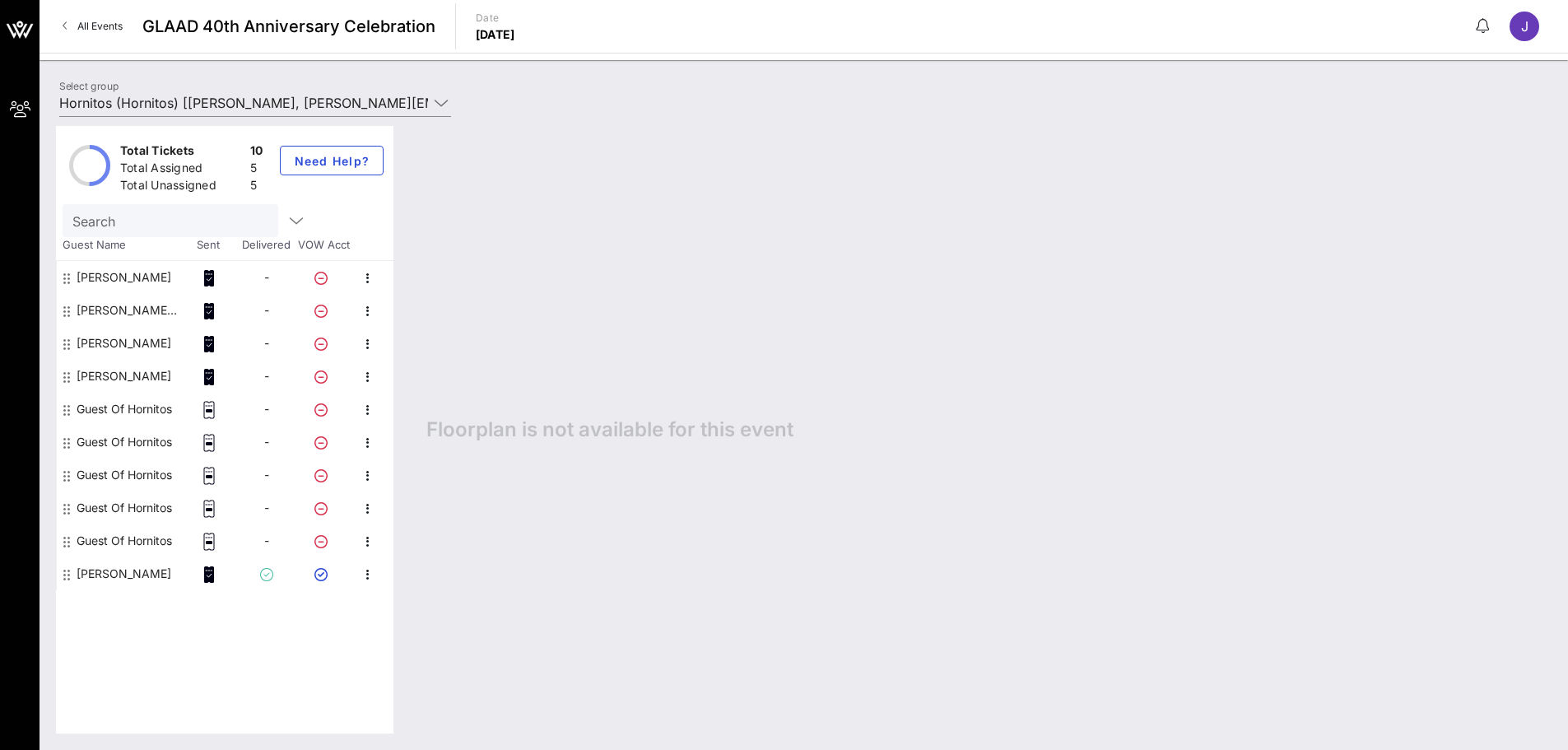
click at [149, 501] on div "Guest Of Hornitos" at bounding box center [124, 508] width 96 height 33
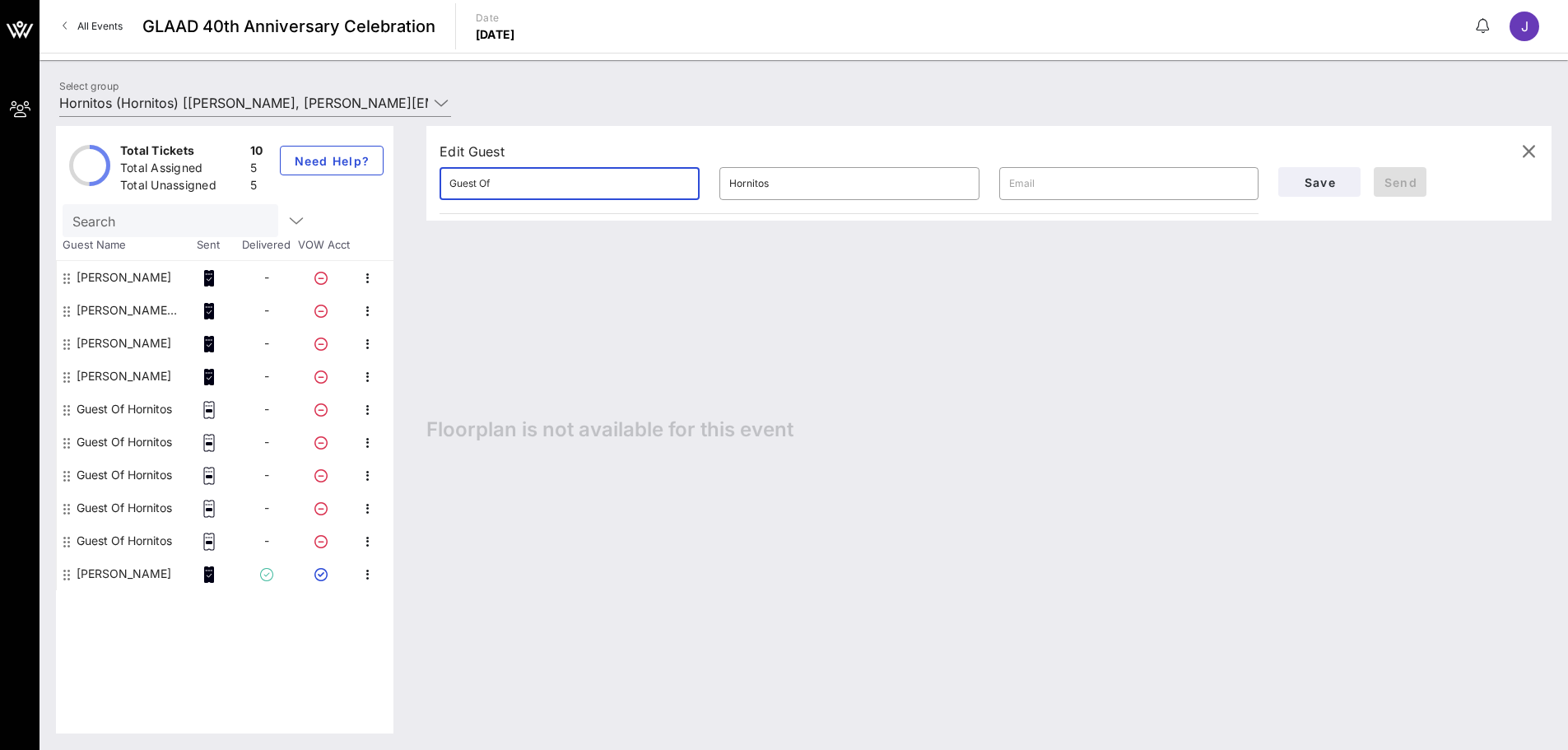
drag, startPoint x: 536, startPoint y: 183, endPoint x: 250, endPoint y: 213, distance: 287.6
click at [250, 213] on div "Total Tickets 10 Total Assigned 5 Total Unassigned 5 Need Help? Search Guest Na…" at bounding box center [804, 430] width 1496 height 607
type input "Jay"
type input "Valle"
click at [1040, 182] on input "text" at bounding box center [1129, 183] width 241 height 26
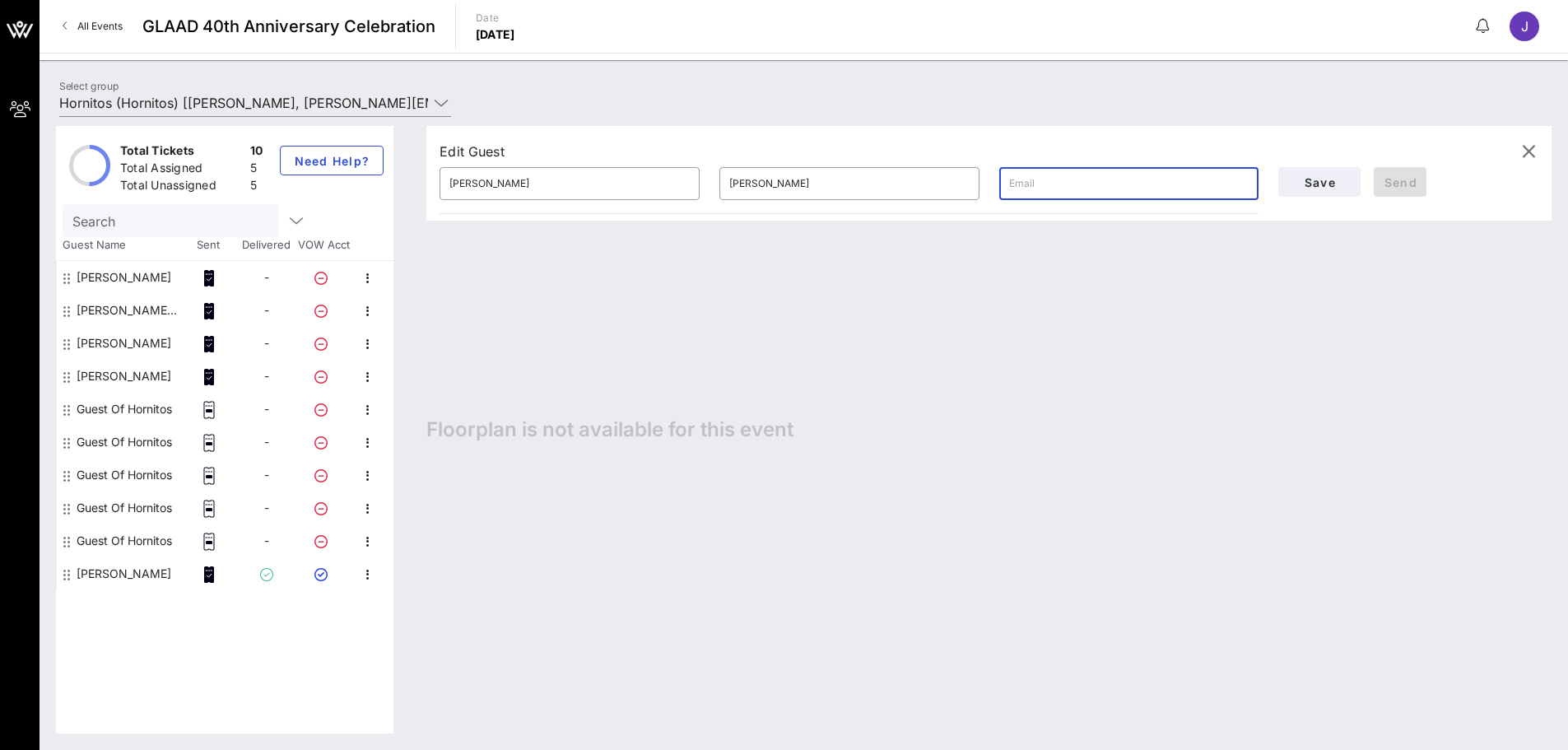
paste input "jay.valle@nbcuni.com"
type input "jay.valle@nbcuni.com"
click at [1040, 176] on span "Send" at bounding box center [1400, 182] width 39 height 14
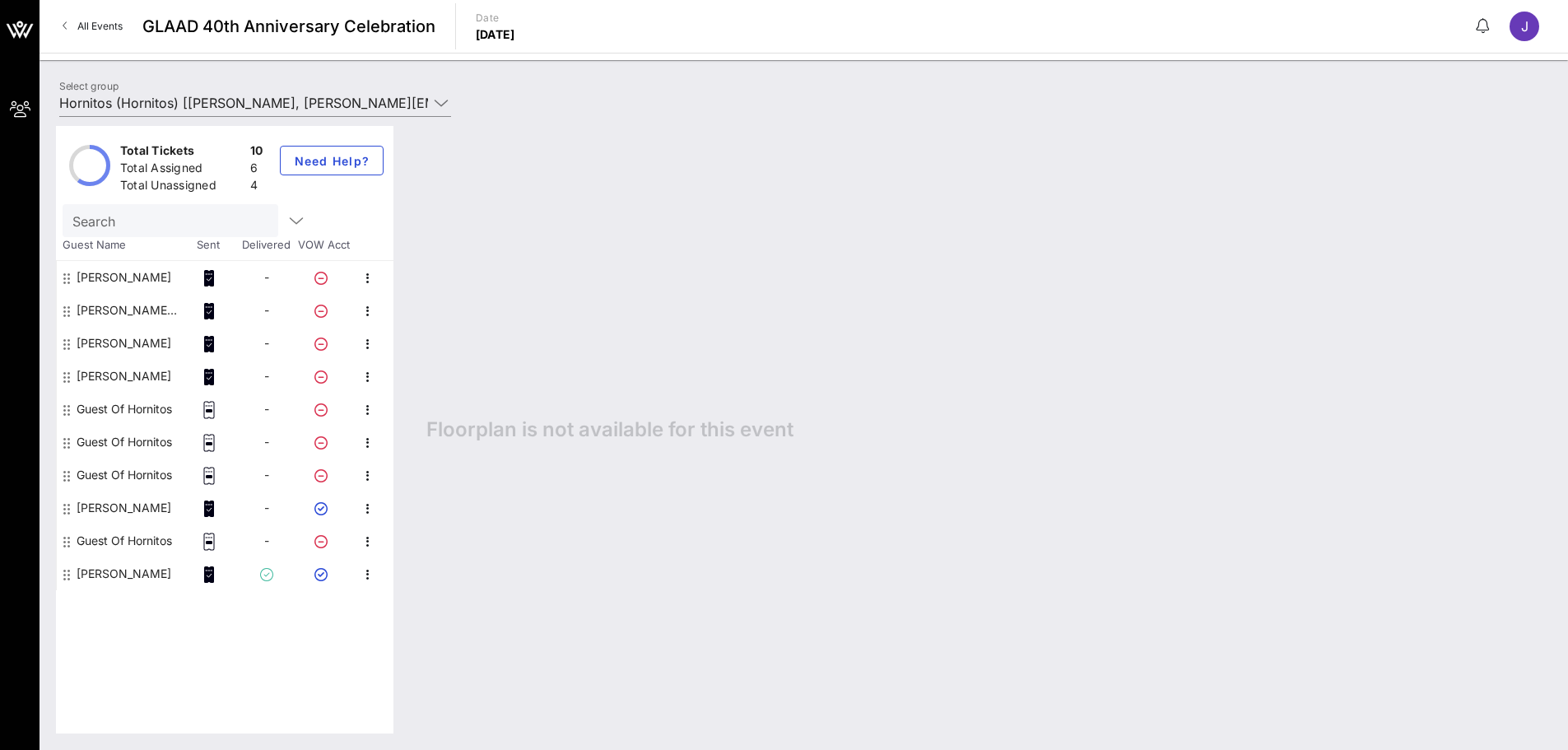
click at [123, 519] on div "Guest Of Hornitos" at bounding box center [124, 540] width 96 height 33
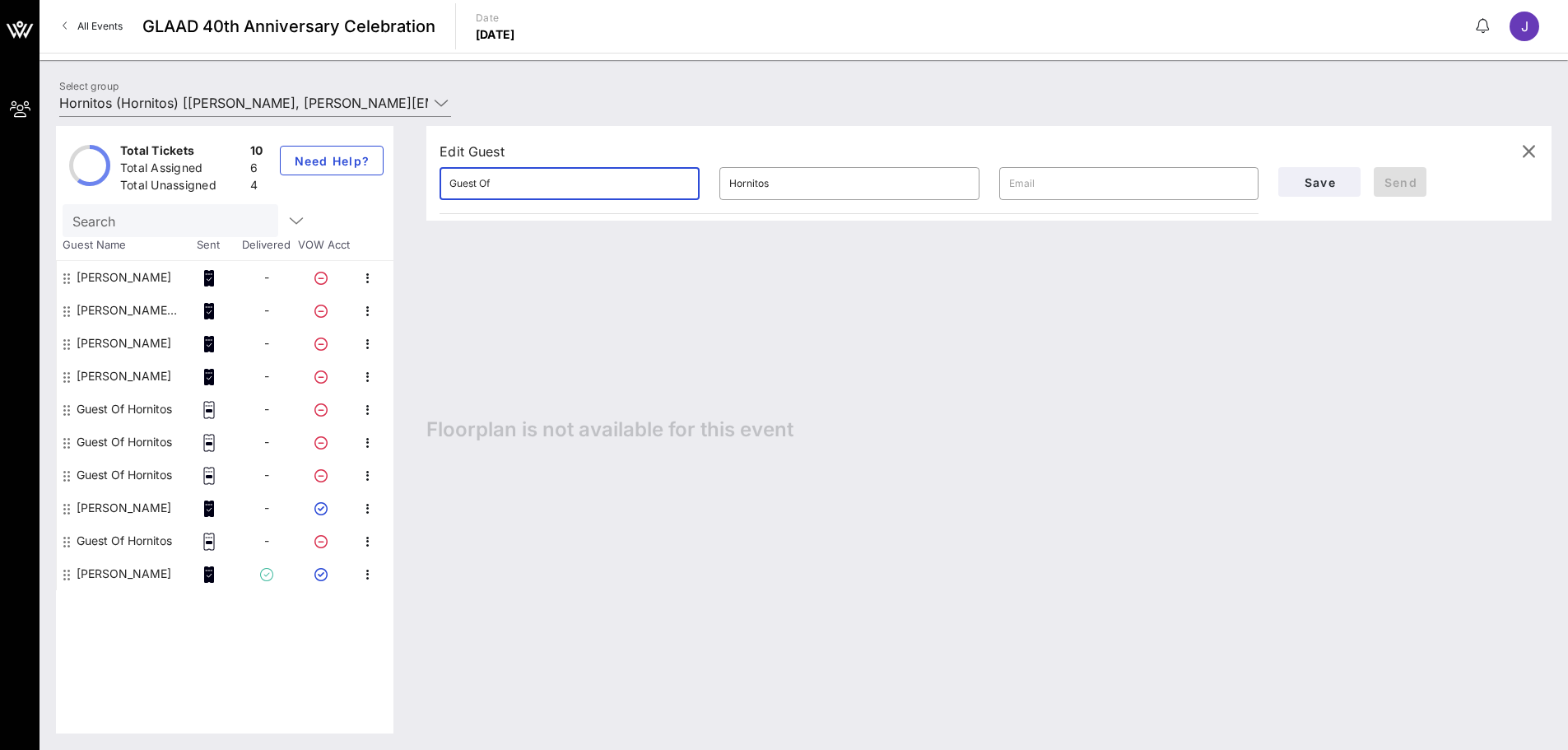
drag, startPoint x: 556, startPoint y: 183, endPoint x: 321, endPoint y: 182, distance: 235.0
click at [321, 182] on div "Total Tickets 10 Total Assigned 6 Total Unassigned 4 Need Help? Search Guest Na…" at bounding box center [804, 430] width 1496 height 607
type input "Spencer"
type input "Battiest"
paste input "Battiest"
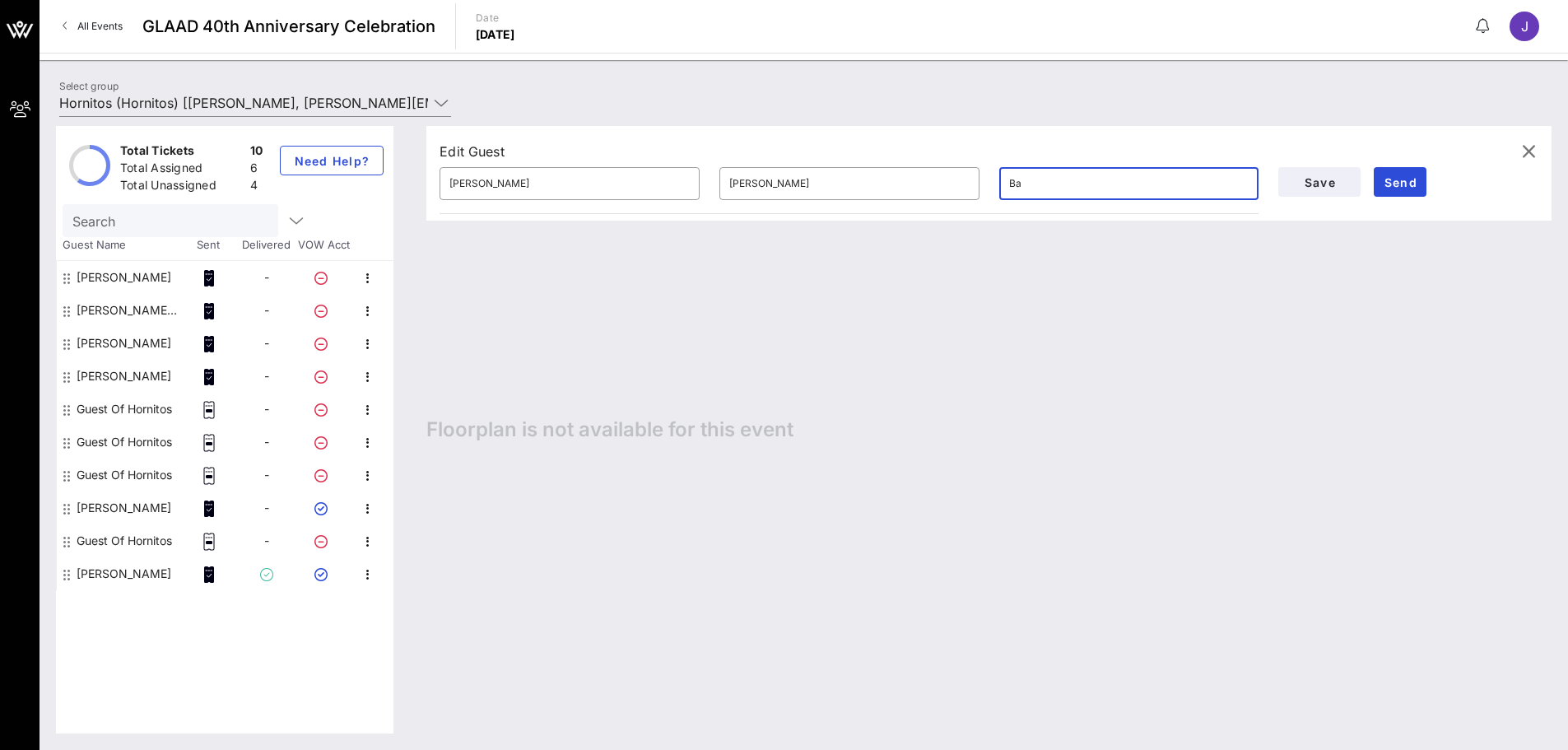
type input "B"
click at [1040, 189] on input "text" at bounding box center [1129, 183] width 241 height 26
paste input "unconqueredmusic@gmail.com"
type input "unconqueredmusic@gmail.com"
click at [1040, 292] on div "Edit Guest ​ Spencer ​ Battiest ​ unconqueredmusic@gmail.com Save Send Floorpla…" at bounding box center [980, 430] width 1141 height 607
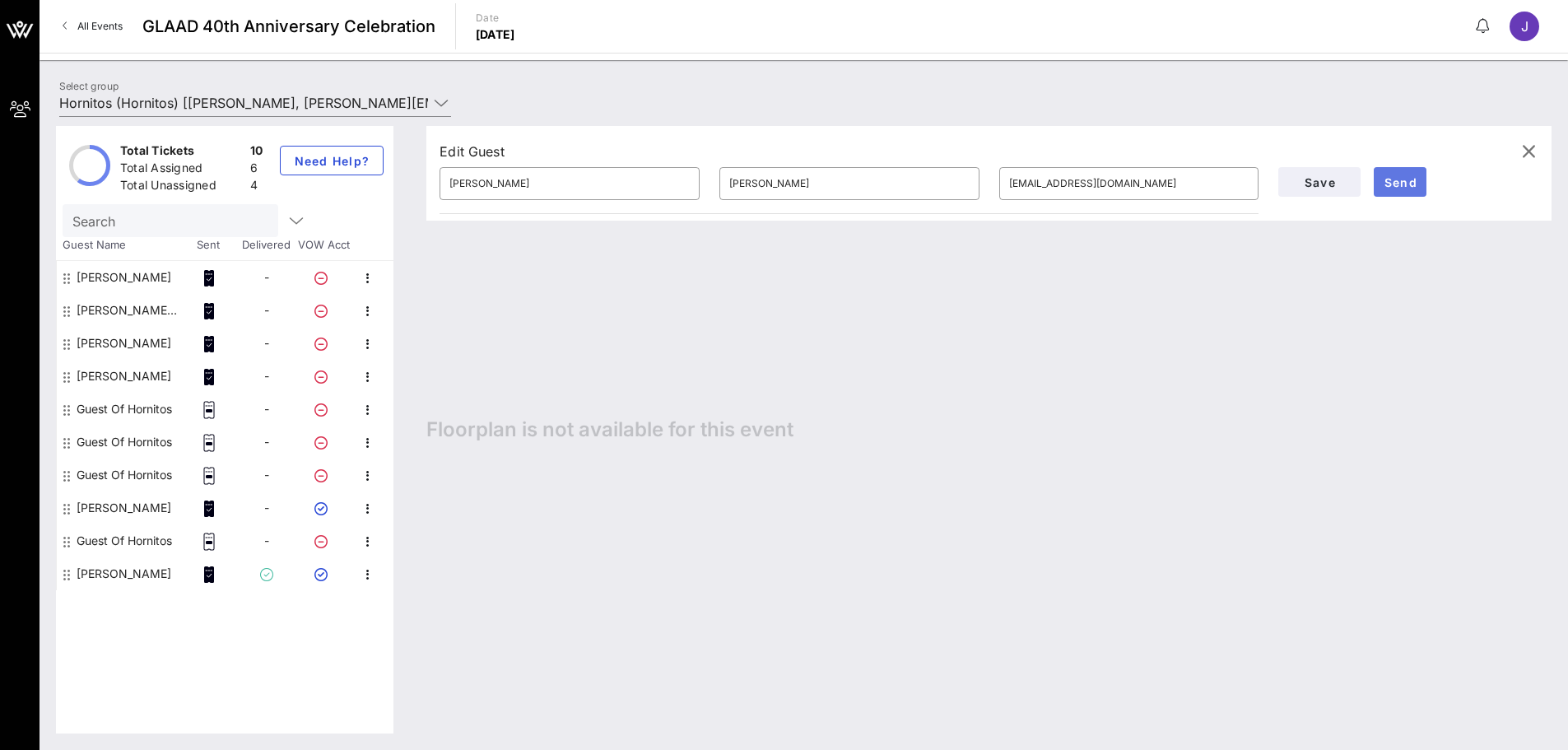
click at [1040, 180] on span "Send" at bounding box center [1400, 182] width 39 height 14
